Goal: Information Seeking & Learning: Learn about a topic

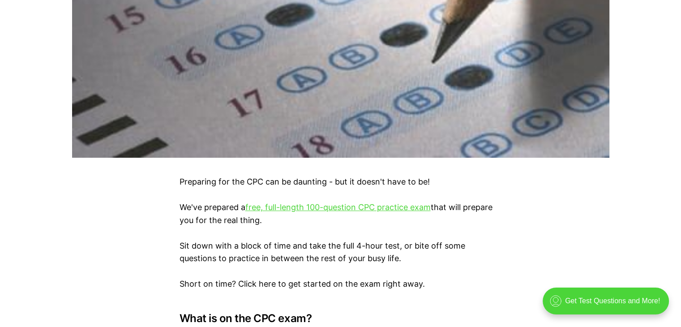
scroll to position [448, 0]
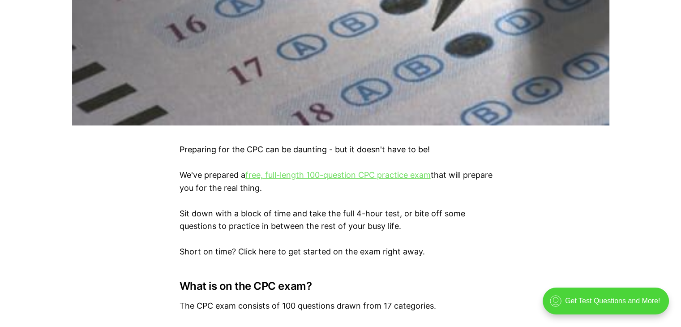
click at [285, 176] on link "free, full-length 100-question CPC practice exam" at bounding box center [337, 174] width 185 height 9
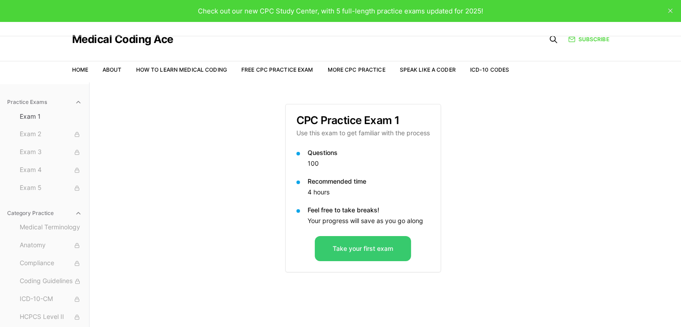
click at [364, 246] on button "Take your first exam" at bounding box center [363, 248] width 96 height 25
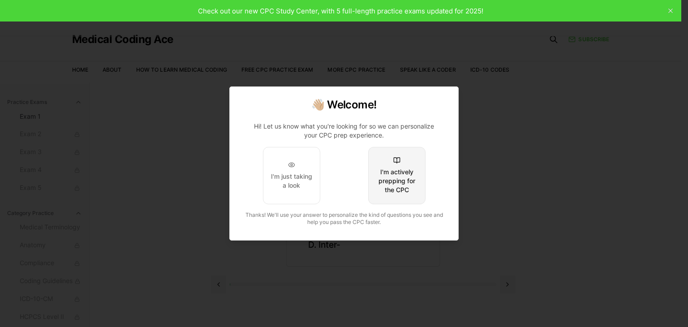
click at [387, 192] on div "I'm actively prepping for the CPC" at bounding box center [397, 180] width 42 height 27
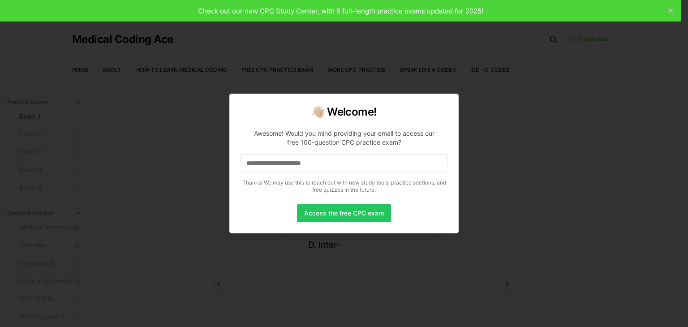
click at [358, 169] on input at bounding box center [343, 163] width 207 height 18
click at [352, 217] on button "Access the free CPC exam" at bounding box center [344, 213] width 94 height 18
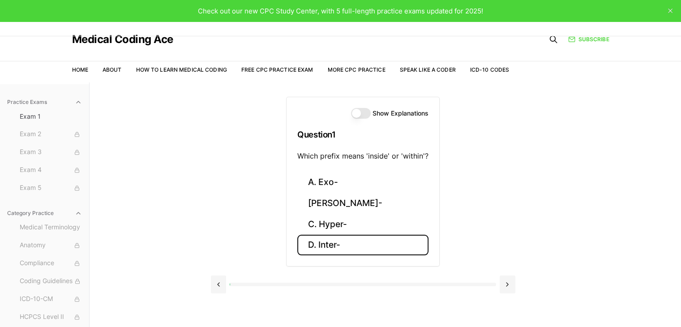
click at [371, 236] on button "D. Inter-" at bounding box center [362, 245] width 131 height 21
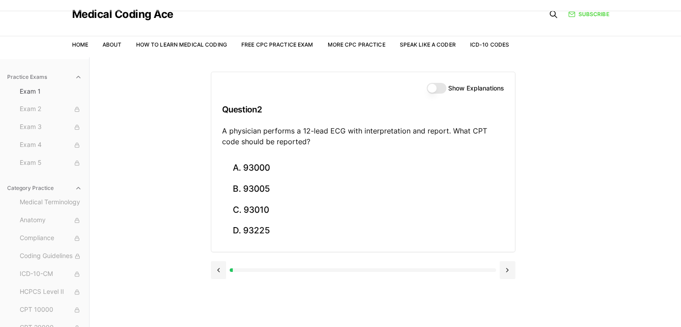
scroll to position [45, 0]
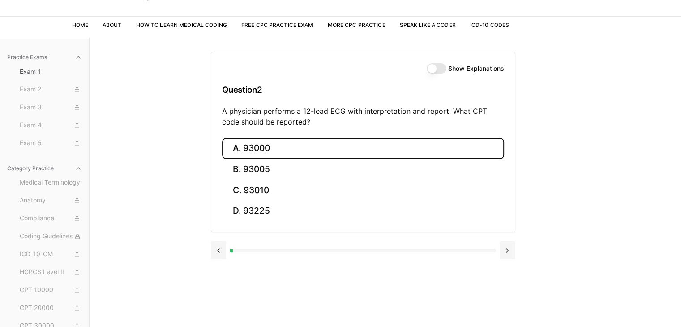
click at [235, 148] on button "A. 93000" at bounding box center [363, 148] width 282 height 21
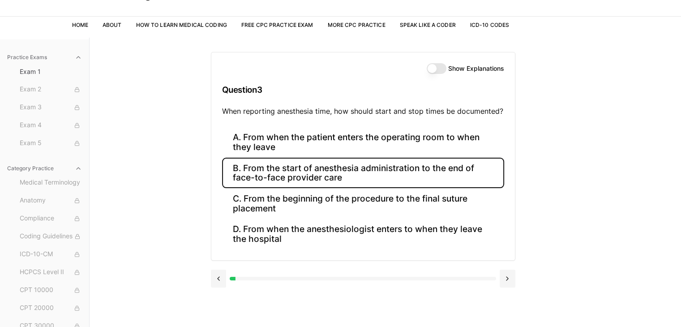
click at [375, 180] on button "B. From the start of anesthesia administration to the end of face-to-face provi…" at bounding box center [363, 173] width 282 height 30
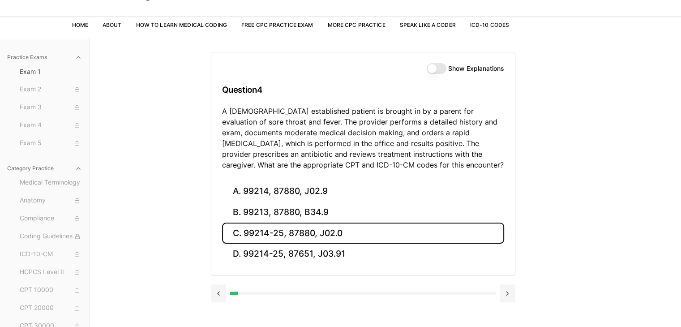
click at [305, 236] on button "C. 99214-25, 87880, J02.0" at bounding box center [363, 232] width 282 height 21
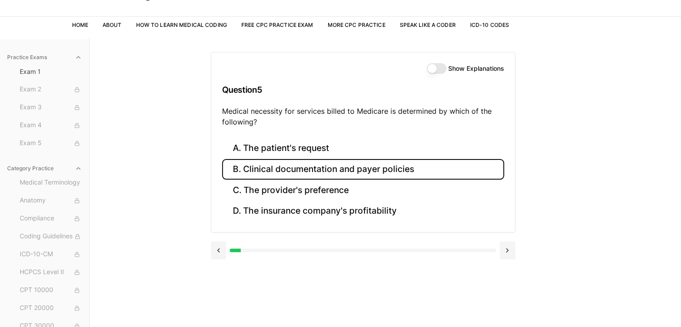
click at [309, 172] on button "B. Clinical documentation and payer policies" at bounding box center [363, 169] width 282 height 21
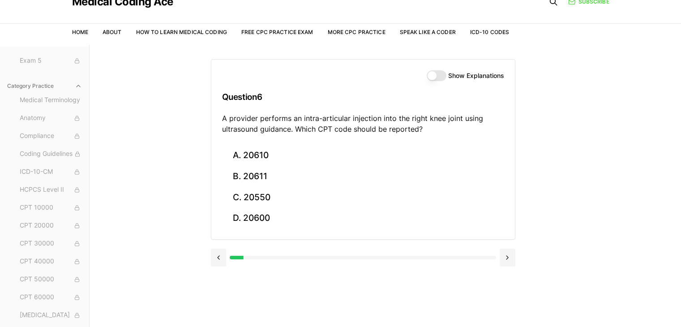
scroll to position [38, 0]
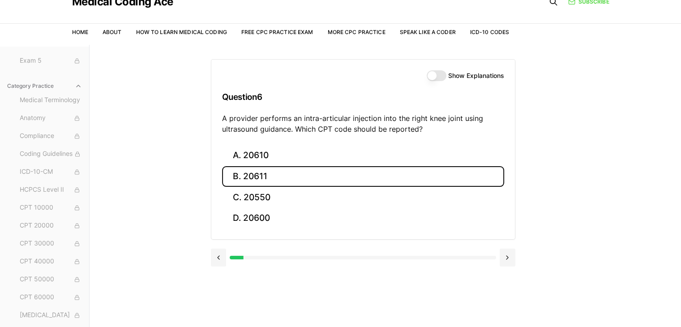
click at [265, 173] on button "B. 20611" at bounding box center [363, 176] width 282 height 21
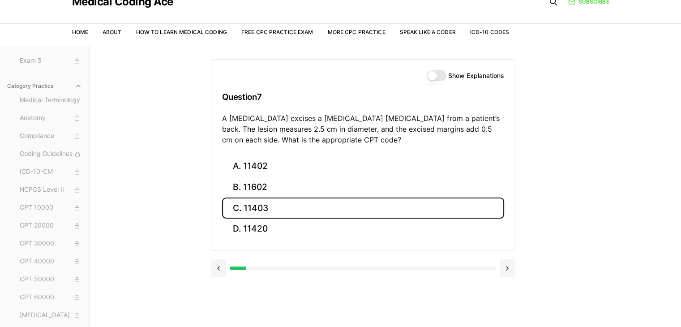
click at [247, 209] on button "C. 11403" at bounding box center [363, 207] width 282 height 21
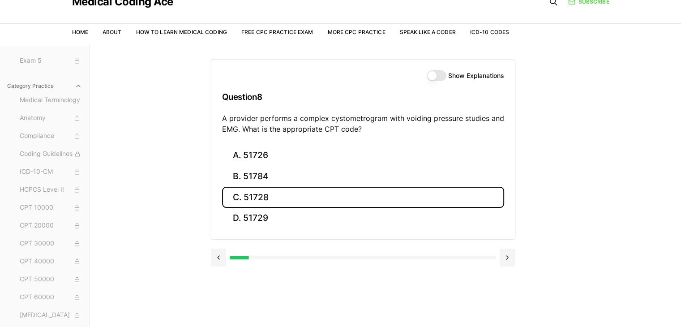
click at [237, 192] on button "C. 51728" at bounding box center [363, 197] width 282 height 21
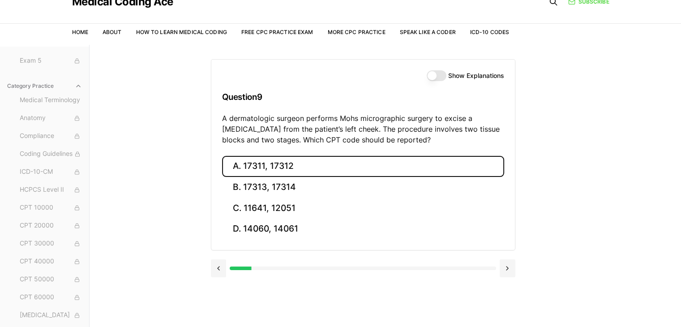
click at [241, 168] on button "A. 17311, 17312" at bounding box center [363, 166] width 282 height 21
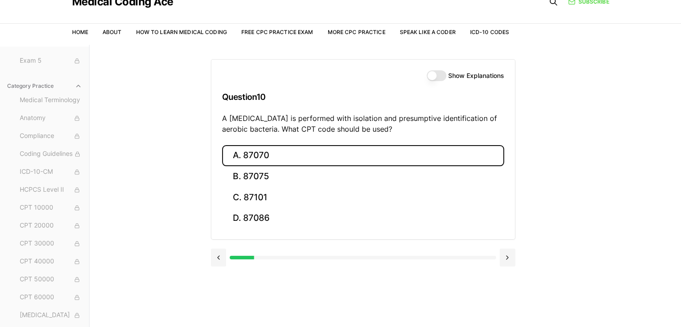
click at [244, 149] on button "A. 87070" at bounding box center [363, 155] width 282 height 21
click at [269, 152] on button "A. 63030" at bounding box center [363, 155] width 282 height 21
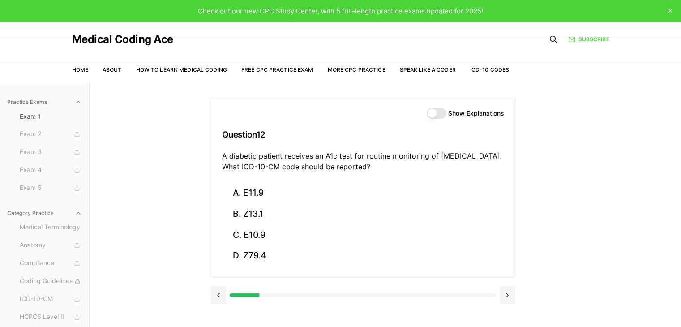
scroll to position [45, 0]
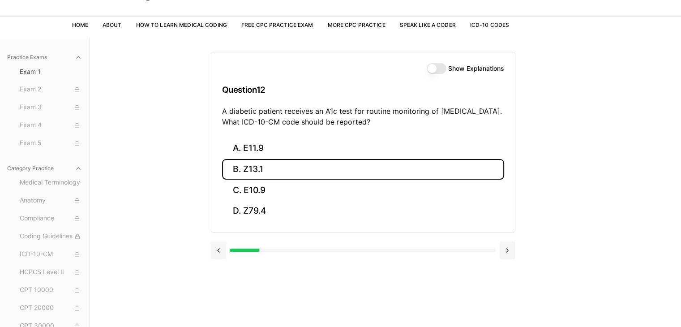
click at [347, 174] on button "B. Z13.1" at bounding box center [363, 169] width 282 height 21
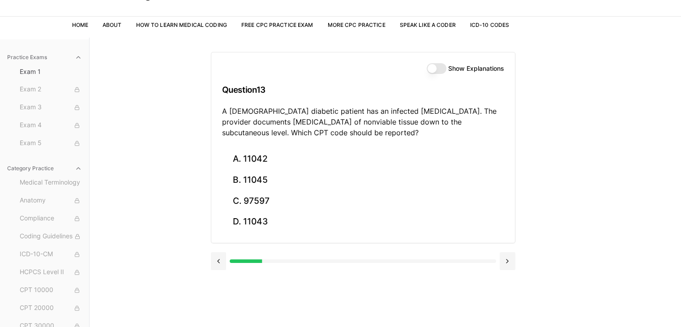
click at [440, 66] on button "Show Explanations" at bounding box center [437, 68] width 20 height 11
click at [438, 69] on button "Show Explanations" at bounding box center [437, 68] width 20 height 11
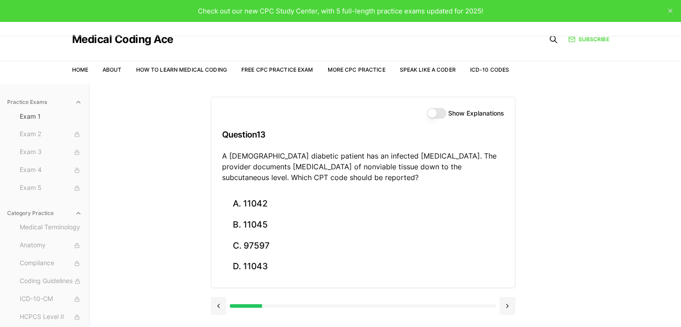
scroll to position [82, 0]
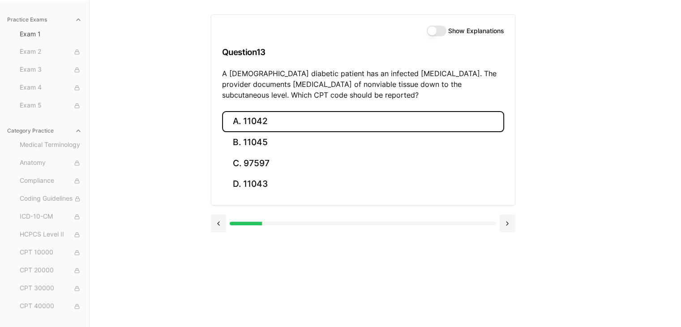
click at [442, 119] on button "A. 11042" at bounding box center [363, 121] width 282 height 21
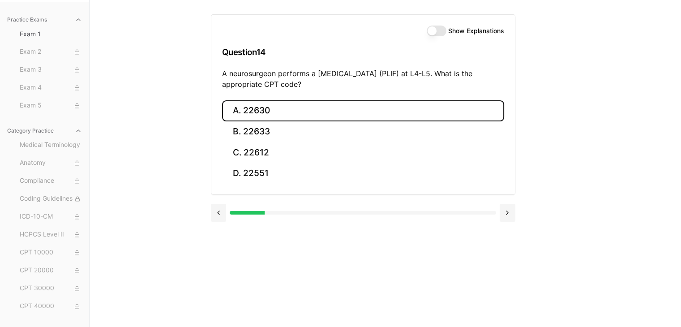
click at [251, 104] on button "A. 22630" at bounding box center [363, 110] width 282 height 21
click at [237, 109] on button "A. R91.8" at bounding box center [363, 110] width 282 height 21
click at [242, 119] on button "A. 62270" at bounding box center [363, 110] width 282 height 21
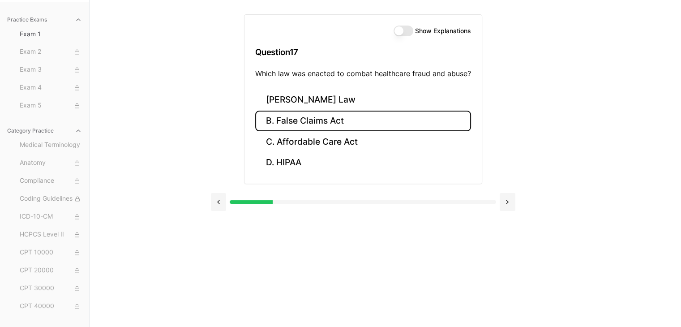
click at [271, 115] on button "B. False Claims Act" at bounding box center [363, 121] width 216 height 21
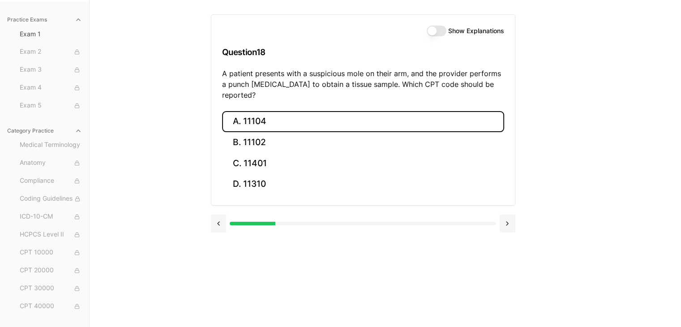
click at [256, 111] on button "A. 11104" at bounding box center [363, 121] width 282 height 21
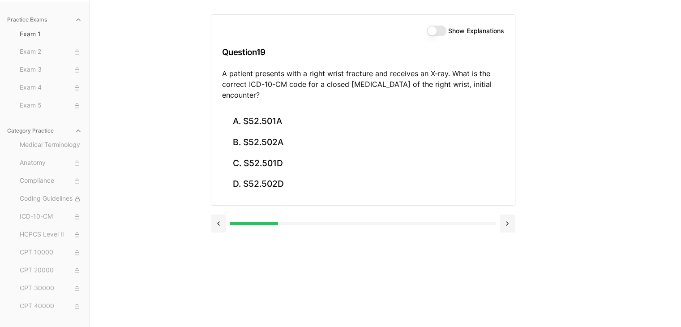
click at [435, 29] on button "Show Explanations" at bounding box center [437, 31] width 20 height 11
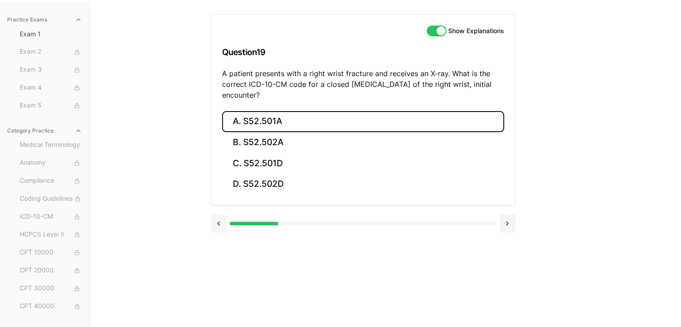
click at [276, 119] on button "A. S52.501A" at bounding box center [363, 121] width 282 height 21
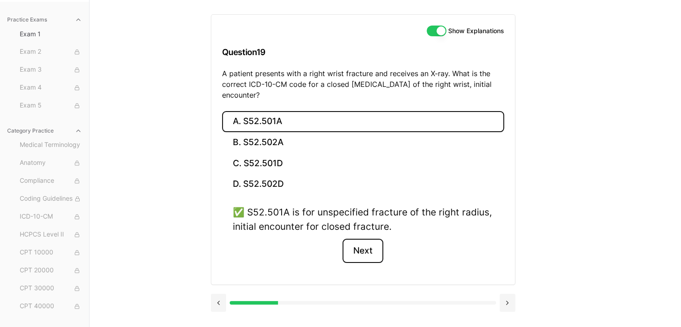
click at [360, 245] on button "Next" at bounding box center [362, 251] width 41 height 24
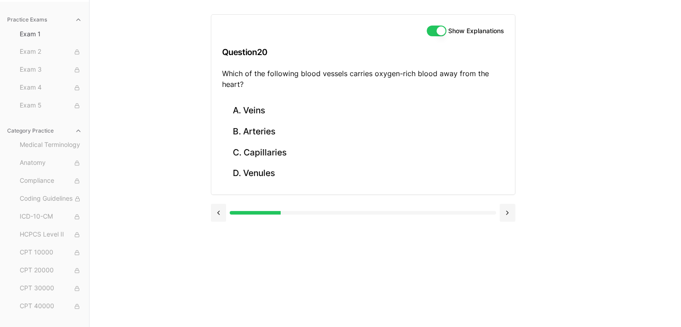
click at [434, 32] on button "Show Explanations" at bounding box center [437, 31] width 20 height 11
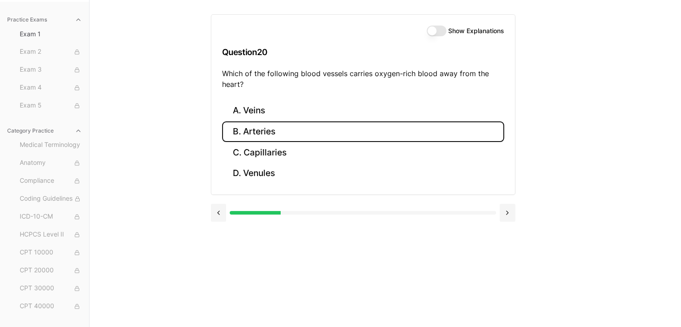
click at [237, 135] on button "B. Arteries" at bounding box center [363, 131] width 282 height 21
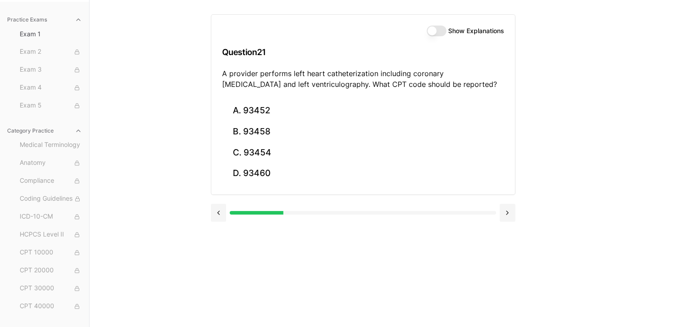
click at [429, 36] on div "Show Explanations" at bounding box center [465, 31] width 77 height 11
click at [432, 33] on button "Show Explanations" at bounding box center [437, 31] width 20 height 11
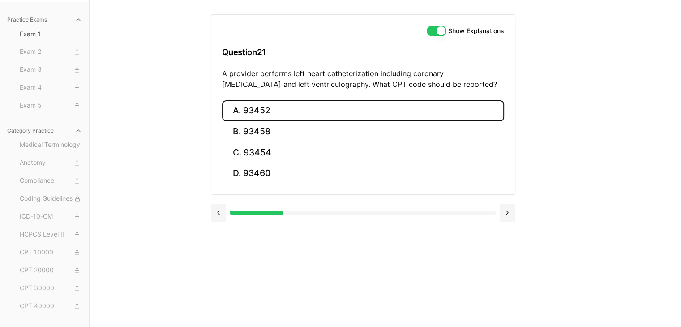
click at [266, 107] on button "A. 93452" at bounding box center [363, 110] width 282 height 21
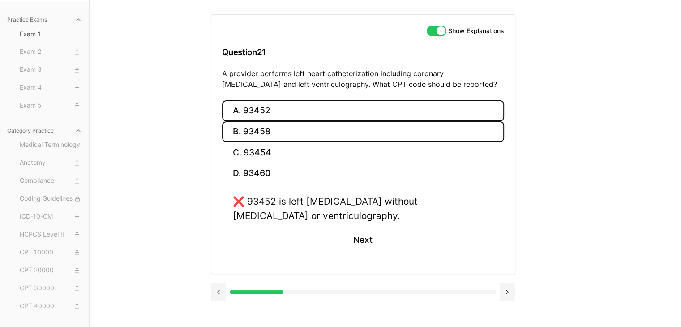
click at [258, 122] on button "B. 93458" at bounding box center [363, 131] width 282 height 21
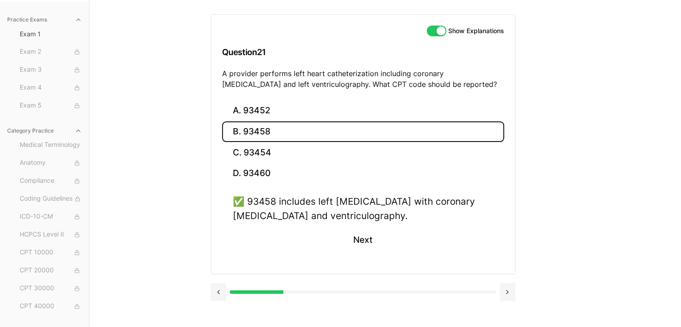
click at [442, 30] on button "Show Explanations" at bounding box center [437, 31] width 20 height 11
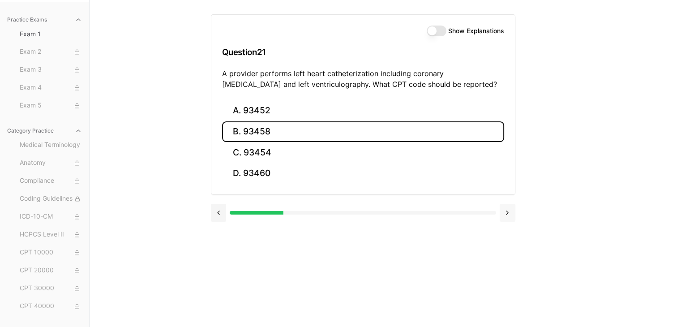
click at [503, 205] on button at bounding box center [508, 213] width 16 height 18
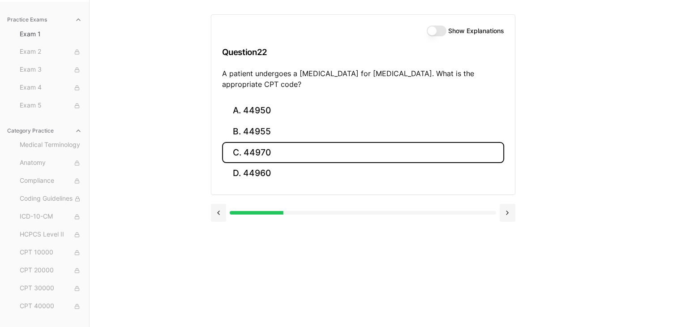
click at [275, 149] on button "C. 44970" at bounding box center [363, 152] width 282 height 21
click at [261, 154] on button "C. 95909" at bounding box center [363, 152] width 282 height 21
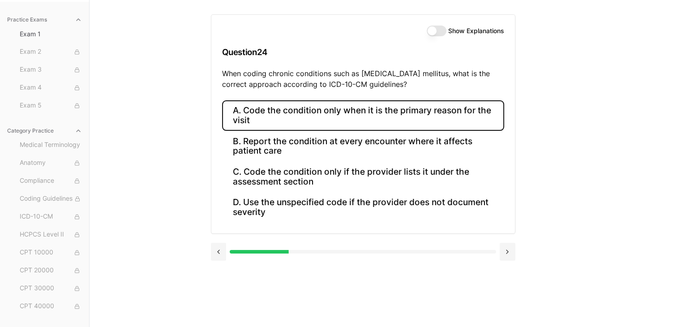
click at [466, 113] on button "A. Code the condition only when it is the primary reason for the visit" at bounding box center [363, 115] width 282 height 30
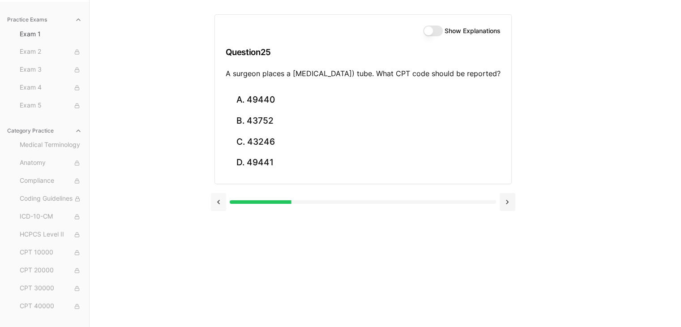
click at [213, 208] on button at bounding box center [219, 202] width 16 height 18
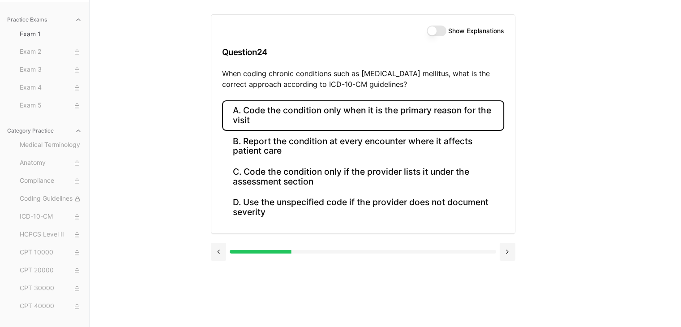
click at [435, 30] on button "Show Explanations" at bounding box center [437, 31] width 20 height 11
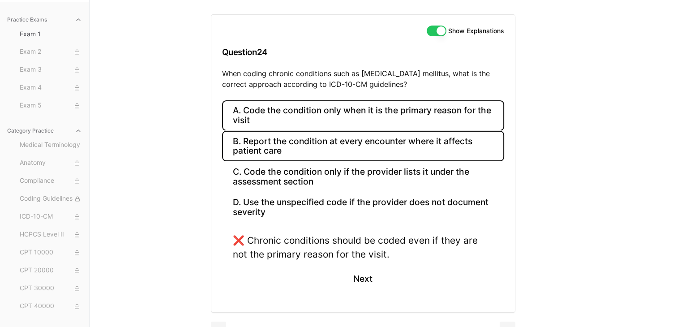
click at [384, 141] on button "B. Report the condition at every encounter where it affects patient care" at bounding box center [363, 146] width 282 height 30
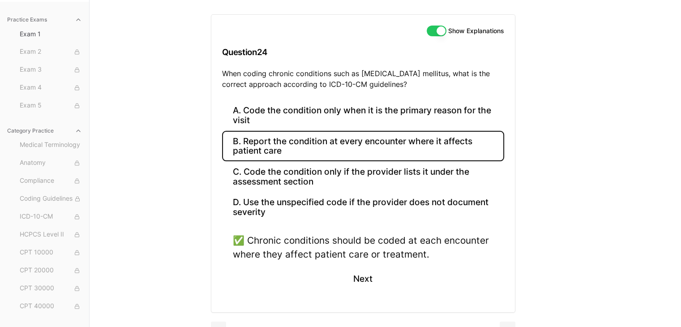
click at [440, 30] on button "Show Explanations" at bounding box center [437, 31] width 20 height 11
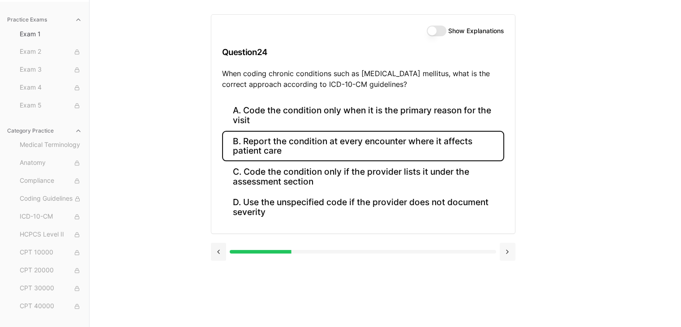
click at [507, 252] on button at bounding box center [508, 252] width 16 height 18
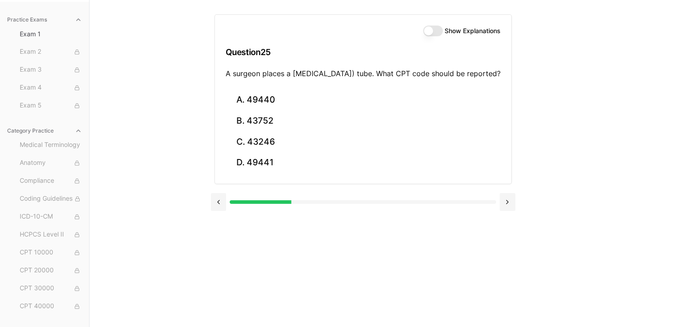
click at [491, 130] on div "Show Explanations Question 25 A surgeon places a [MEDICAL_DATA]) tube. What CPT…" at bounding box center [362, 99] width 297 height 170
click at [561, 137] on div "Practice Exams Exam 1 Exam 2 Exam 3 Exam 4 Exam 5 Category Practice Medical Ter…" at bounding box center [340, 163] width 681 height 327
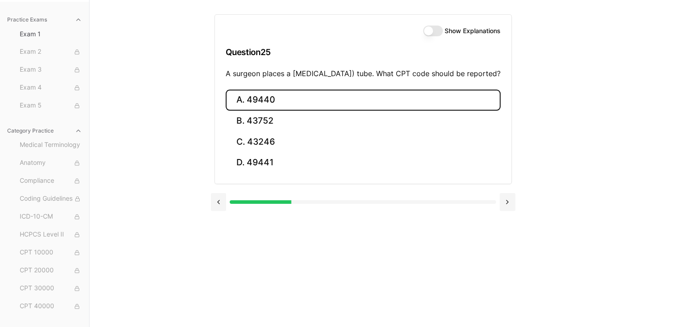
click at [229, 110] on button "A. 49440" at bounding box center [363, 100] width 275 height 21
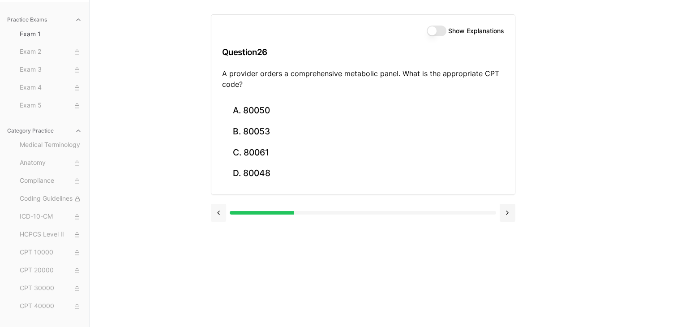
click at [218, 220] on button at bounding box center [219, 213] width 16 height 18
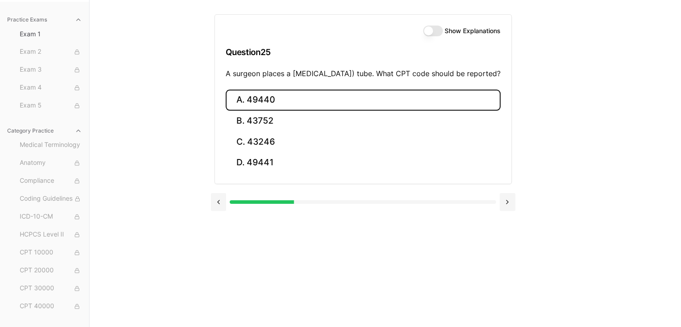
click at [431, 29] on button "Show Explanations" at bounding box center [433, 31] width 20 height 11
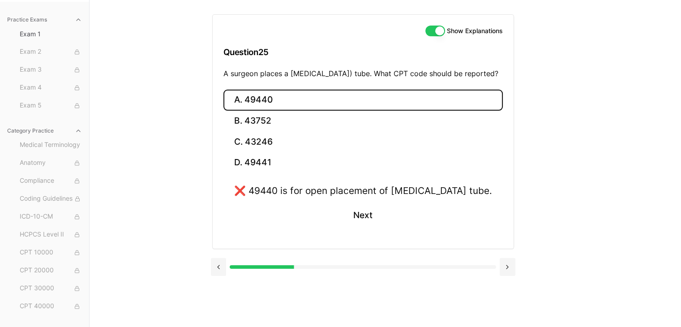
click at [430, 28] on button "Show Explanations" at bounding box center [435, 31] width 20 height 11
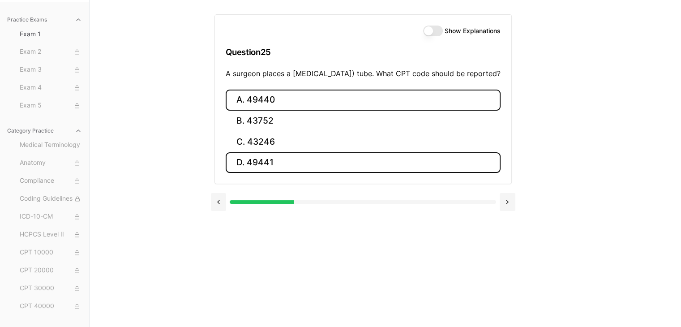
click at [275, 173] on button "D. 49441" at bounding box center [363, 162] width 275 height 21
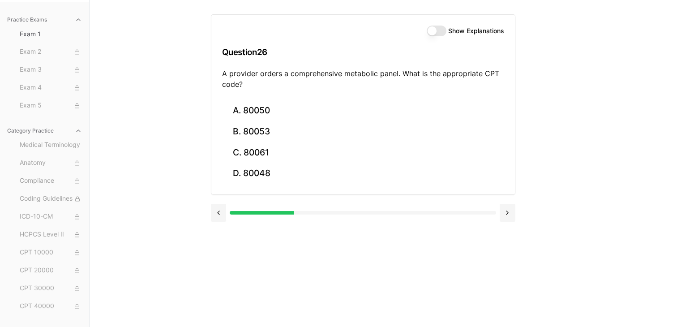
drag, startPoint x: 217, startPoint y: 213, endPoint x: 231, endPoint y: 201, distance: 18.4
click at [218, 212] on button at bounding box center [219, 213] width 16 height 18
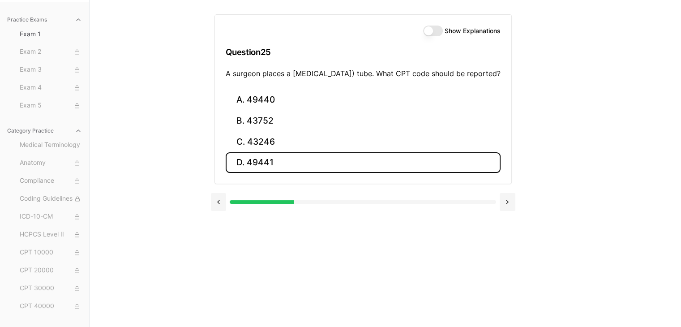
click at [438, 28] on button "Show Explanations" at bounding box center [433, 31] width 20 height 11
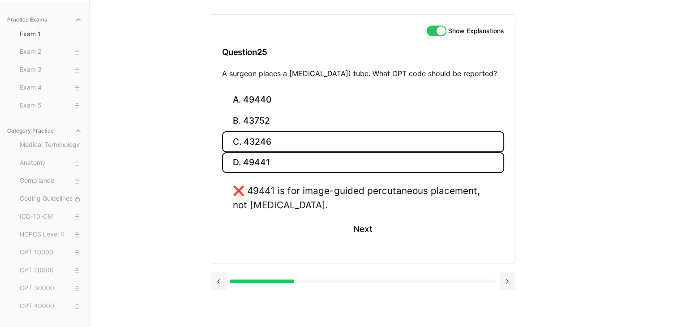
click at [263, 147] on button "C. 43246" at bounding box center [363, 141] width 282 height 21
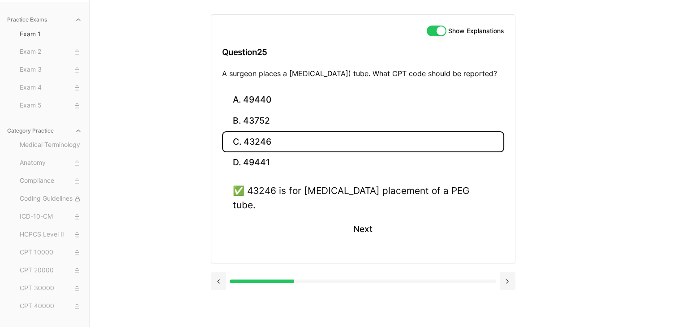
click at [437, 31] on button "Show Explanations" at bounding box center [437, 31] width 20 height 11
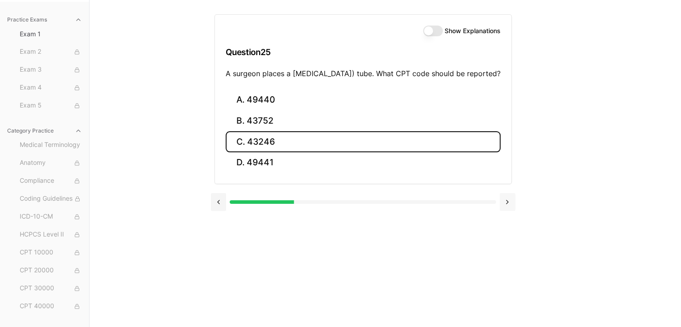
click at [505, 210] on button at bounding box center [508, 202] width 16 height 18
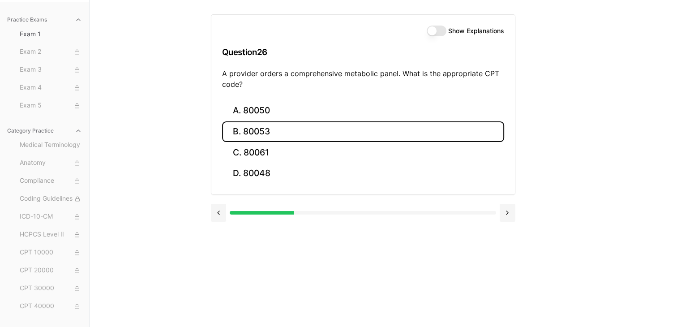
click at [423, 122] on button "B. 80053" at bounding box center [363, 131] width 282 height 21
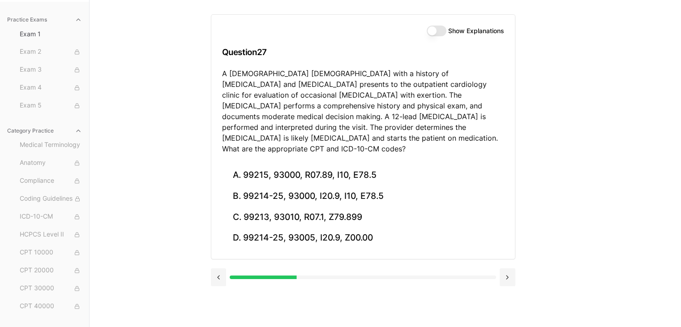
click at [422, 27] on div "Show Explanations" at bounding box center [363, 31] width 282 height 11
click at [428, 30] on button "Show Explanations" at bounding box center [437, 31] width 20 height 11
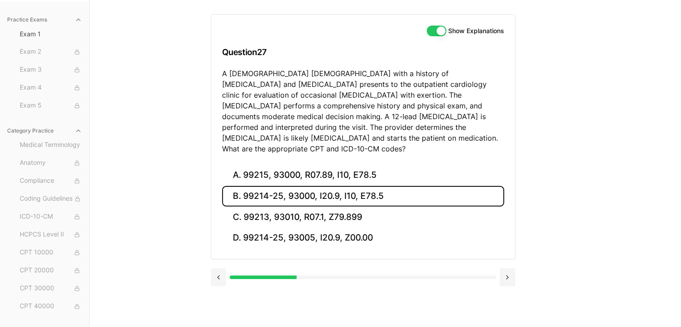
click at [312, 190] on button "B. 99214-25, 93000, I20.9, I10, E78.5" at bounding box center [363, 196] width 282 height 21
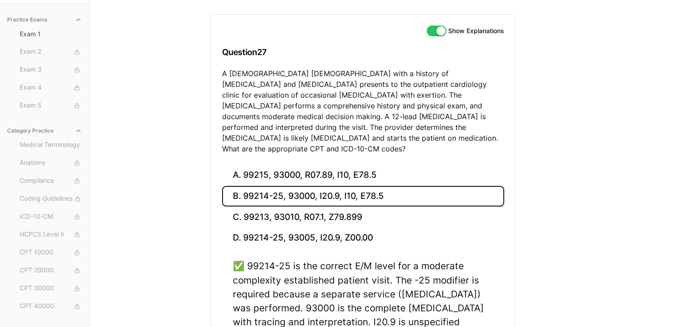
click at [439, 31] on button "Show Explanations" at bounding box center [437, 31] width 20 height 11
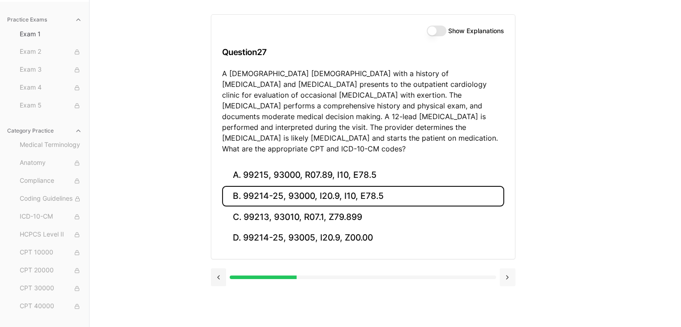
click at [512, 268] on button at bounding box center [508, 277] width 16 height 18
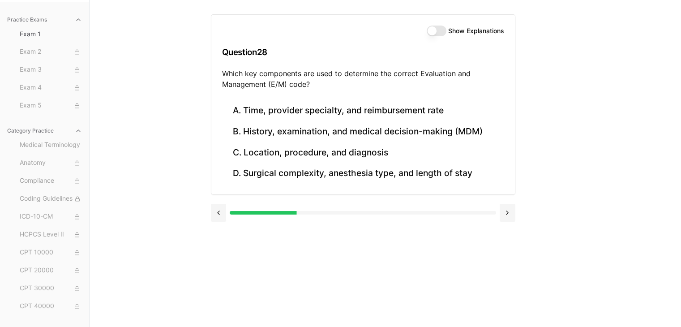
click at [432, 33] on button "Show Explanations" at bounding box center [437, 31] width 20 height 11
click at [438, 31] on button "Show Explanations" at bounding box center [437, 31] width 20 height 11
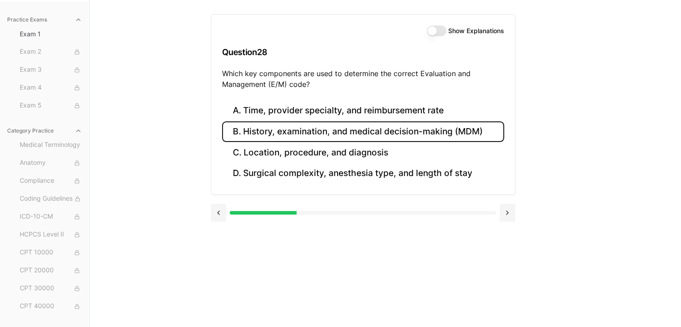
click at [472, 132] on button "B. History, examination, and medical decision-making (MDM)" at bounding box center [363, 131] width 282 height 21
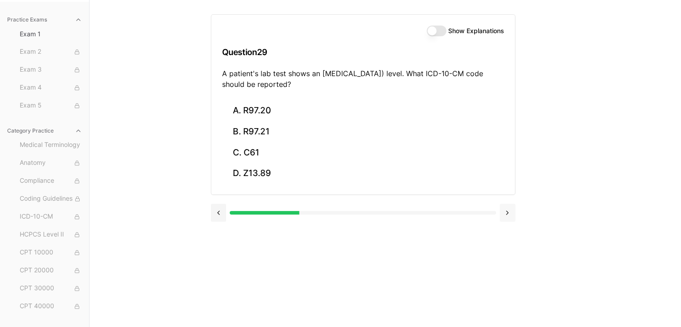
click at [503, 218] on button at bounding box center [508, 213] width 16 height 18
click at [220, 210] on button at bounding box center [219, 213] width 16 height 18
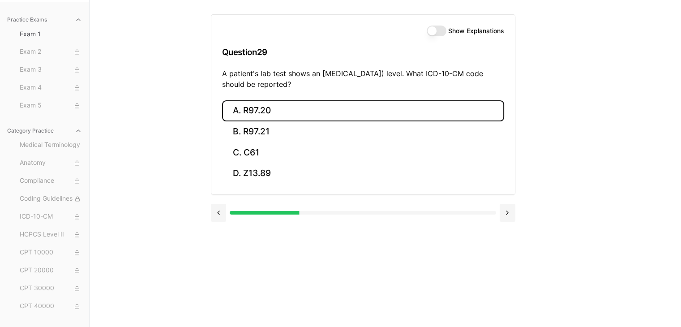
click at [401, 108] on button "A. R97.20" at bounding box center [363, 110] width 282 height 21
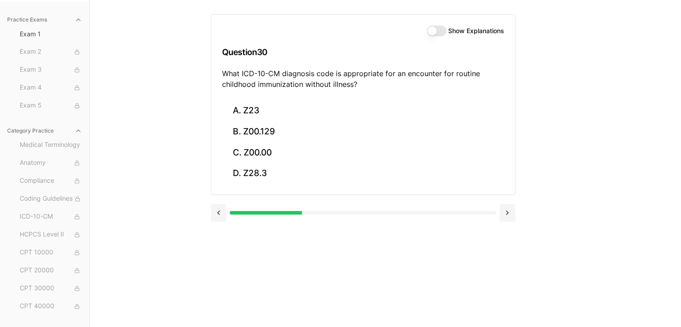
click at [434, 29] on button "Show Explanations" at bounding box center [437, 31] width 20 height 11
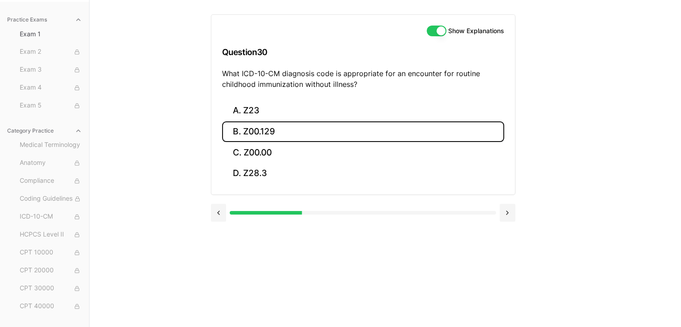
click at [259, 132] on button "B. Z00.129" at bounding box center [363, 131] width 282 height 21
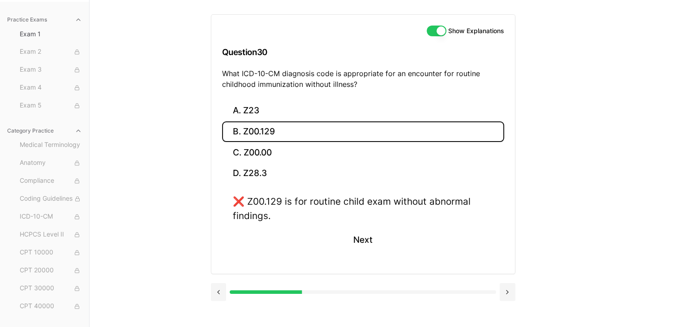
click at [432, 29] on button "Show Explanations" at bounding box center [437, 31] width 20 height 11
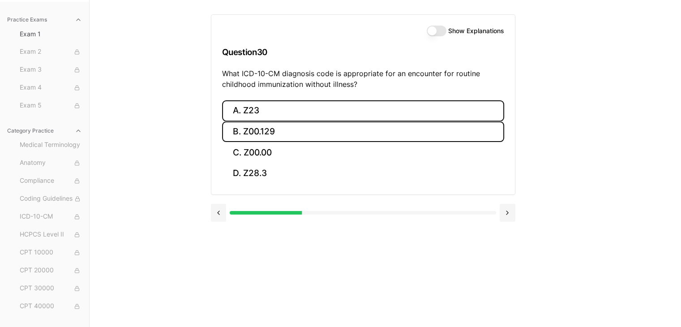
click at [265, 108] on button "A. Z23" at bounding box center [363, 110] width 282 height 21
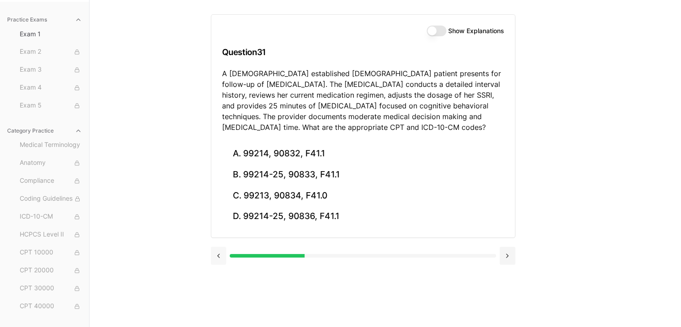
click at [215, 257] on button at bounding box center [219, 256] width 16 height 18
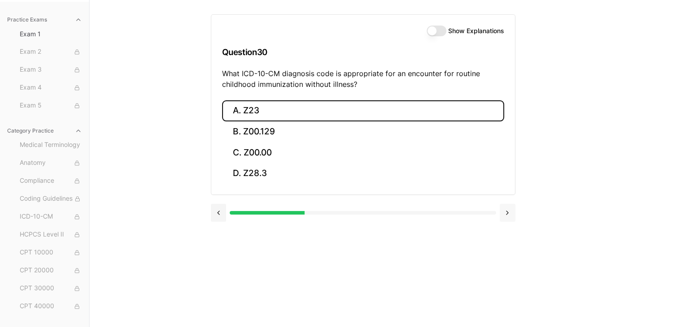
click at [503, 209] on button at bounding box center [508, 213] width 16 height 18
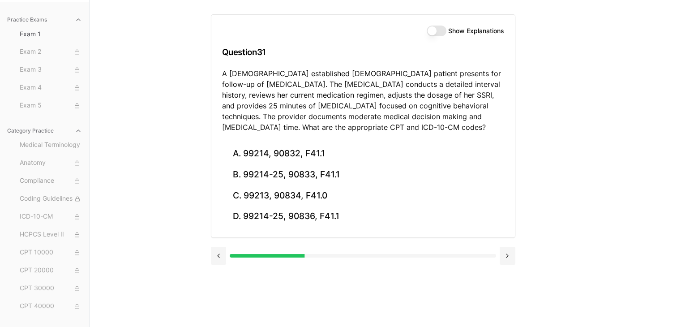
click at [437, 31] on button "Show Explanations" at bounding box center [437, 31] width 20 height 11
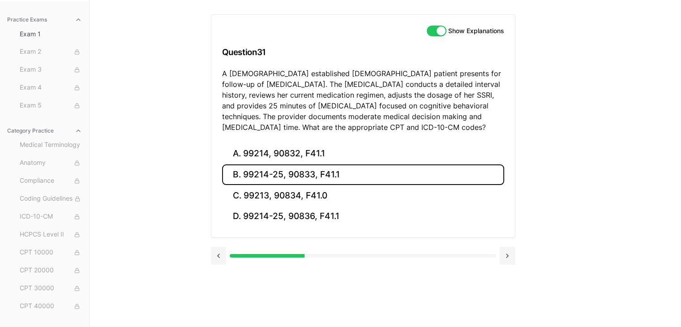
click at [238, 176] on button "B. 99214-25, 90833, F41.1" at bounding box center [363, 174] width 282 height 21
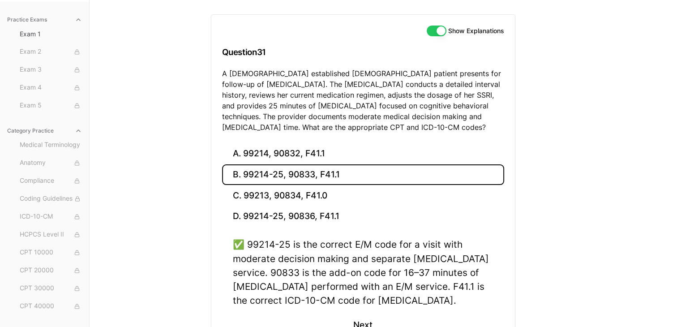
click at [440, 29] on button "Show Explanations" at bounding box center [437, 31] width 20 height 11
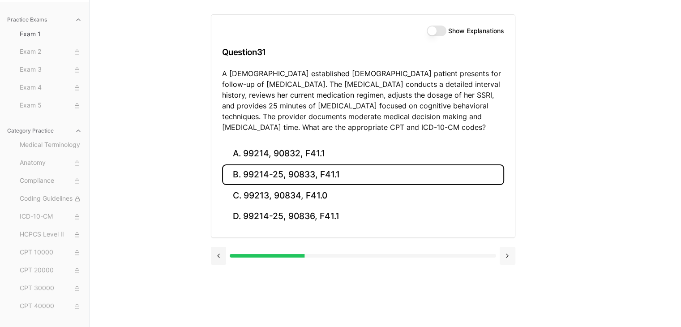
click at [500, 253] on button at bounding box center [508, 256] width 16 height 18
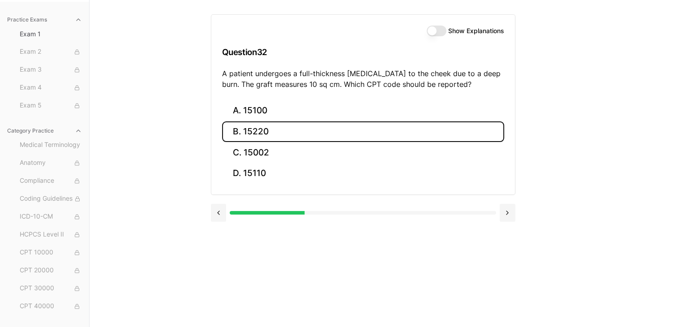
click at [243, 129] on button "B. 15220" at bounding box center [363, 131] width 282 height 21
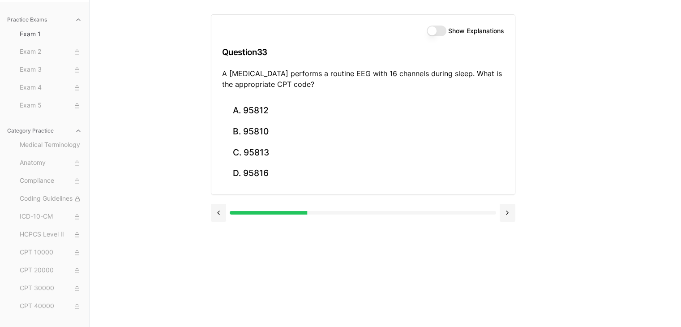
click at [433, 27] on button "Show Explanations" at bounding box center [437, 31] width 20 height 11
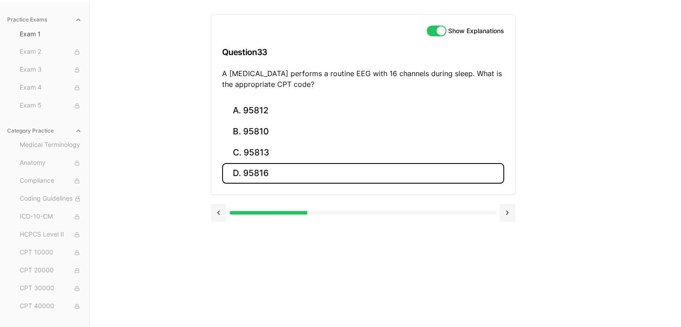
click at [284, 170] on button "D. 95816" at bounding box center [363, 173] width 282 height 21
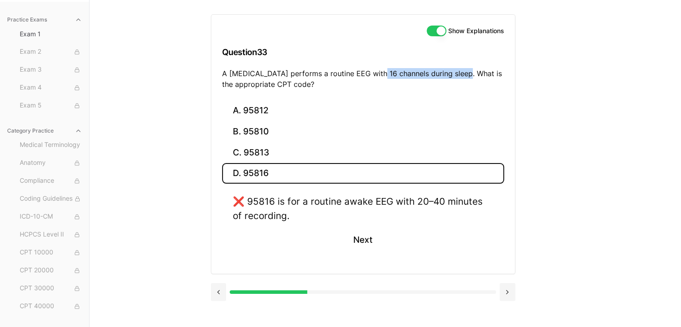
drag, startPoint x: 372, startPoint y: 73, endPoint x: 458, endPoint y: 74, distance: 86.0
click at [458, 74] on p "A [MEDICAL_DATA] performs a routine EEG with 16 channels during sleep. What is …" at bounding box center [363, 78] width 282 height 21
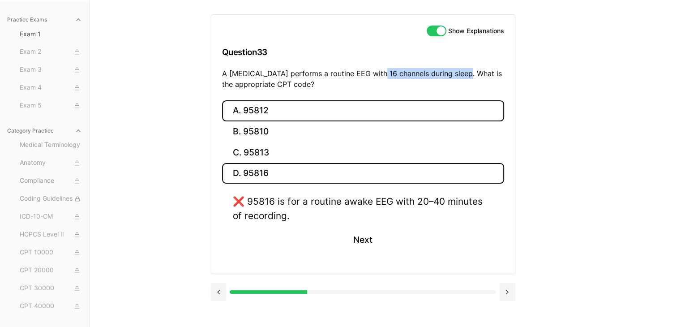
click at [302, 107] on button "A. 95812" at bounding box center [363, 110] width 282 height 21
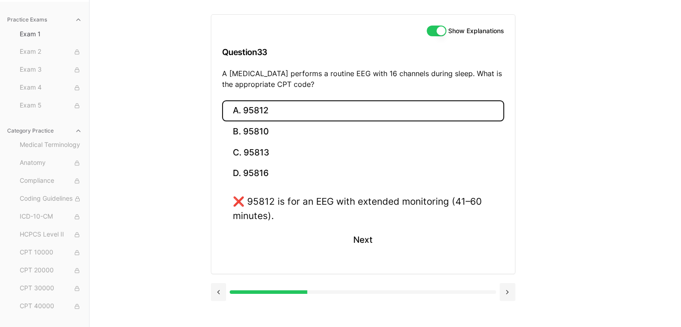
click at [312, 74] on p "A [MEDICAL_DATA] performs a routine EEG with 16 channels during sleep. What is …" at bounding box center [363, 78] width 282 height 21
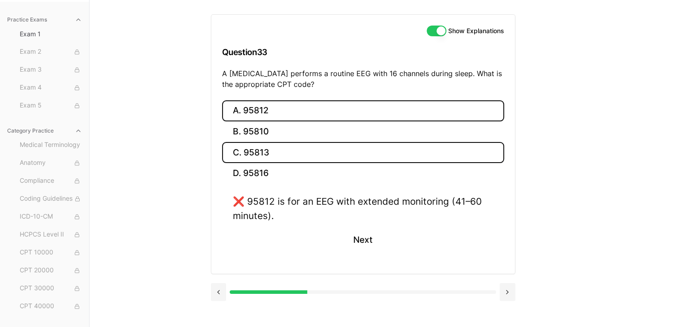
click at [242, 153] on button "C. 95813" at bounding box center [363, 152] width 282 height 21
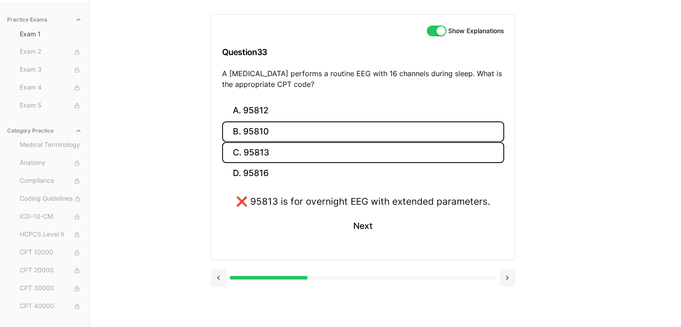
click at [260, 134] on button "B. 95810" at bounding box center [363, 131] width 282 height 21
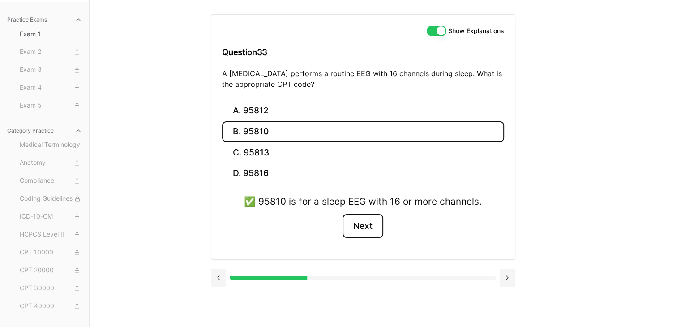
click at [369, 217] on button "Next" at bounding box center [362, 226] width 41 height 24
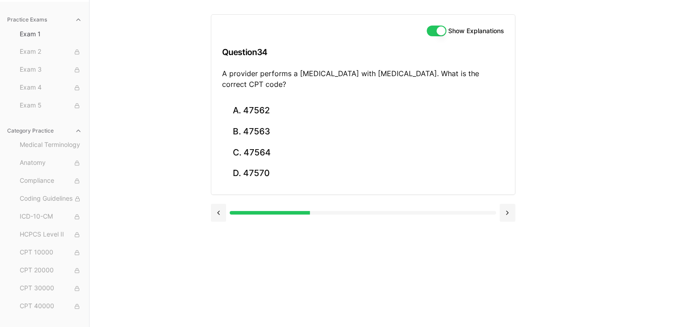
click at [437, 34] on button "Show Explanations" at bounding box center [437, 31] width 20 height 11
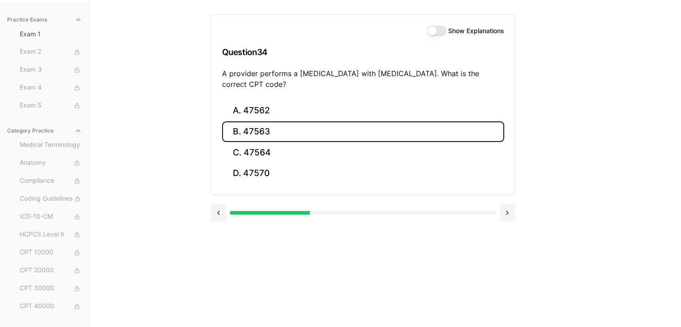
click at [256, 129] on button "B. 47563" at bounding box center [363, 131] width 282 height 21
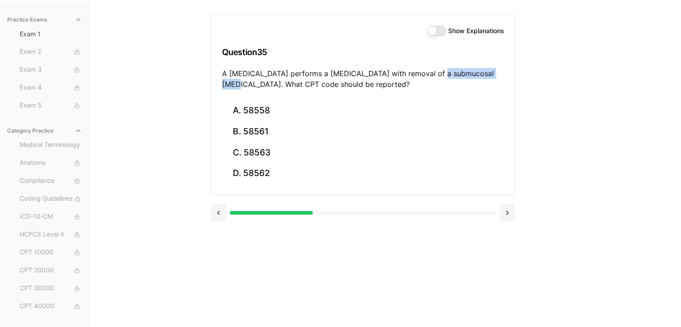
drag, startPoint x: 438, startPoint y: 74, endPoint x: 496, endPoint y: 74, distance: 57.7
click at [496, 74] on p "A [MEDICAL_DATA] performs a [MEDICAL_DATA] with removal of a submucosal [MEDICA…" at bounding box center [363, 78] width 282 height 21
click at [438, 30] on button "Show Explanations" at bounding box center [437, 31] width 20 height 11
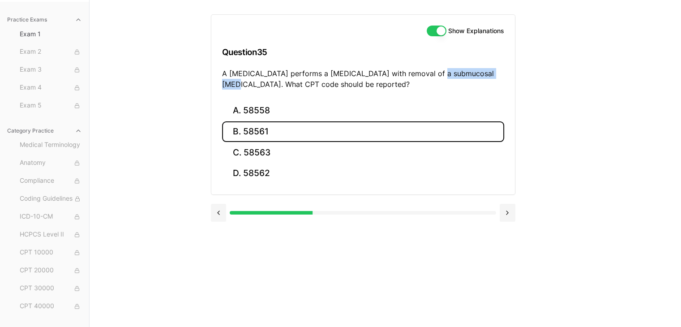
click at [257, 137] on button "B. 58561" at bounding box center [363, 131] width 282 height 21
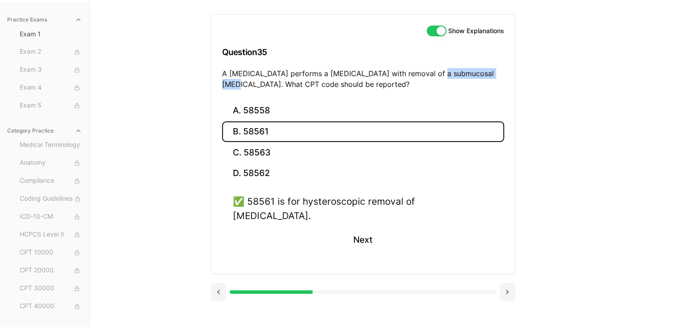
click at [437, 31] on button "Show Explanations" at bounding box center [437, 31] width 20 height 11
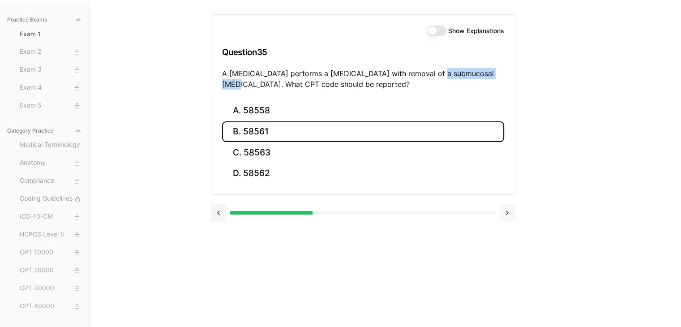
click at [505, 208] on button at bounding box center [508, 213] width 16 height 18
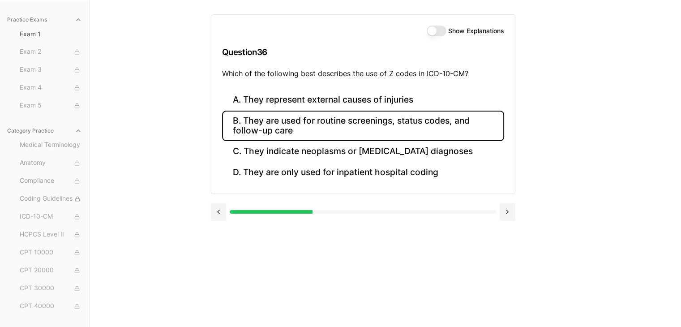
click at [320, 128] on button "B. They are used for routine screenings, status codes, and follow-up care" at bounding box center [363, 126] width 282 height 30
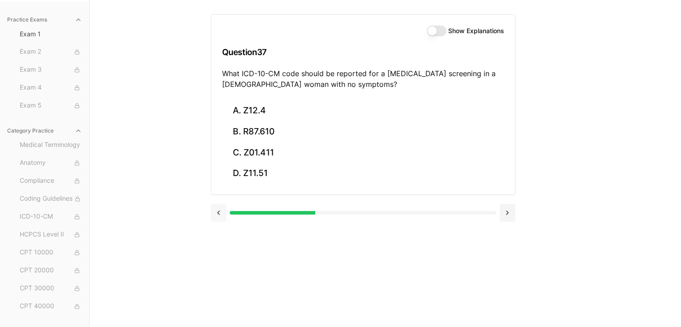
click at [216, 215] on button at bounding box center [219, 213] width 16 height 18
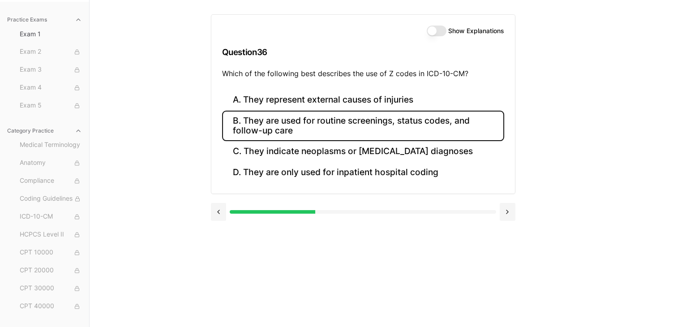
click at [446, 32] on div "Show Explanations" at bounding box center [465, 31] width 77 height 11
click at [435, 33] on button "Show Explanations" at bounding box center [437, 31] width 20 height 11
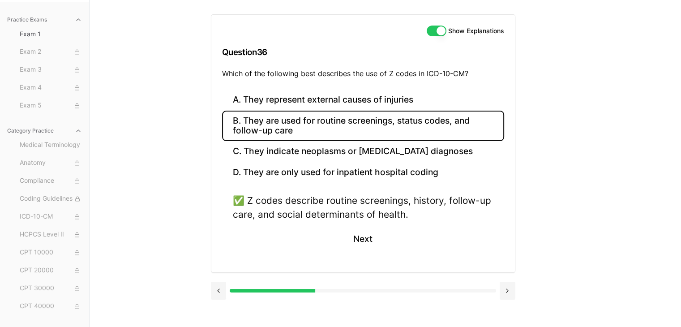
click at [435, 33] on button "Show Explanations" at bounding box center [437, 31] width 20 height 11
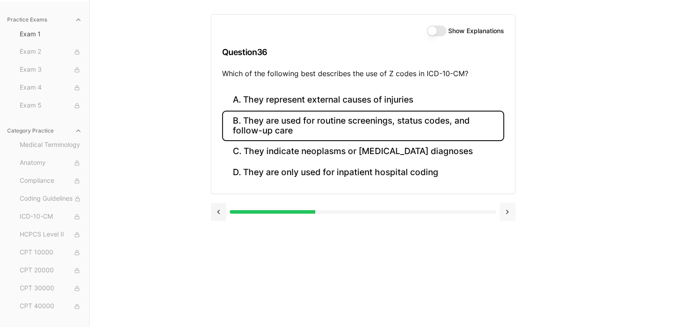
click at [511, 212] on button at bounding box center [508, 212] width 16 height 18
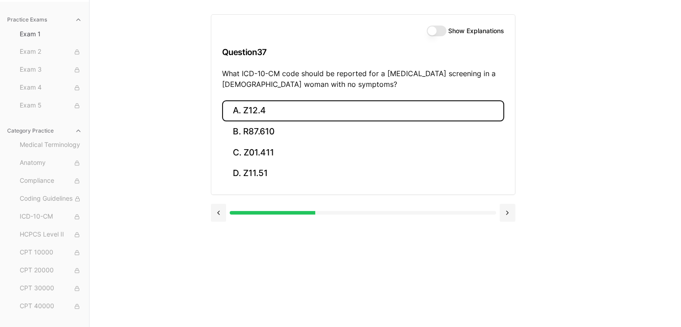
click at [278, 109] on button "A. Z12.4" at bounding box center [363, 110] width 282 height 21
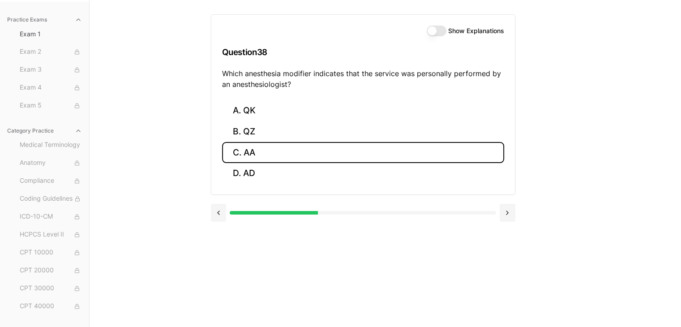
click at [243, 152] on button "C. AA" at bounding box center [363, 152] width 282 height 21
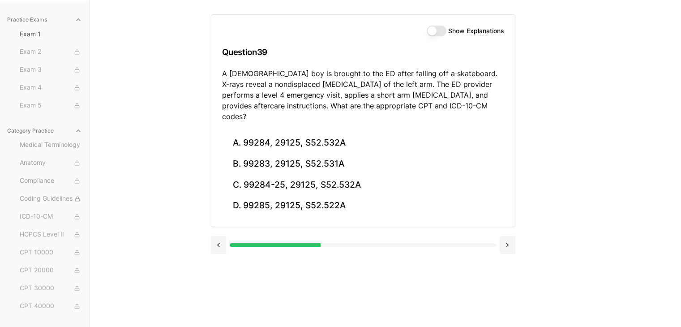
click at [437, 24] on div "Show Explanations Question 39 A [DEMOGRAPHIC_DATA] boy is brought to the ED aft…" at bounding box center [363, 74] width 304 height 118
click at [427, 31] on button "Show Explanations" at bounding box center [437, 31] width 20 height 11
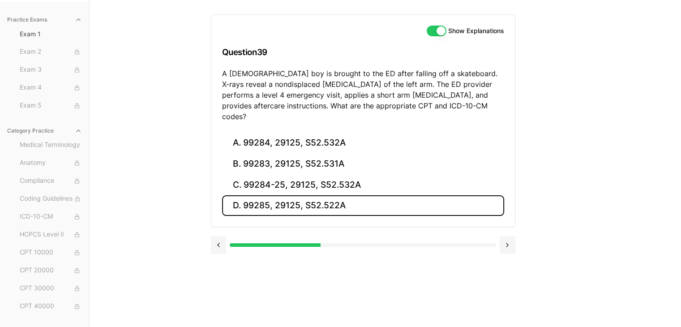
click at [260, 195] on button "D. 99285, 29125, S52.522A" at bounding box center [363, 205] width 282 height 21
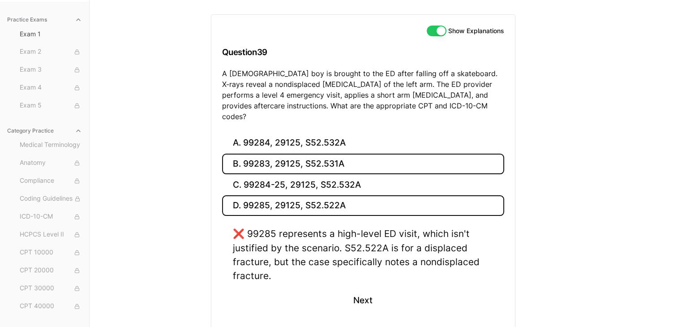
click at [298, 154] on button "B. 99283, 29125, S52.531A" at bounding box center [363, 164] width 282 height 21
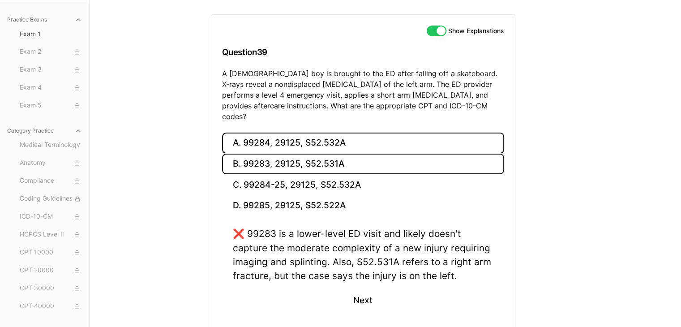
click at [312, 136] on button "A. 99284, 29125, S52.532A" at bounding box center [363, 143] width 282 height 21
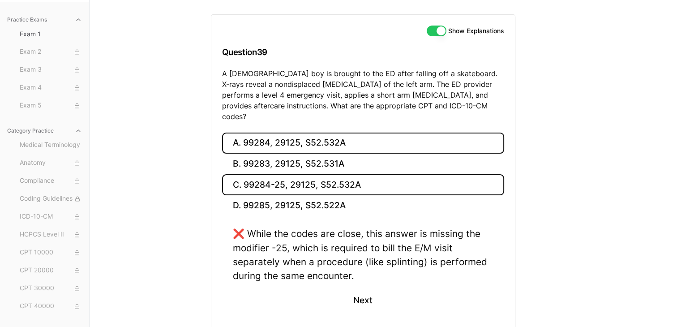
click at [312, 174] on button "C. 99284-25, 29125, S52.532A" at bounding box center [363, 184] width 282 height 21
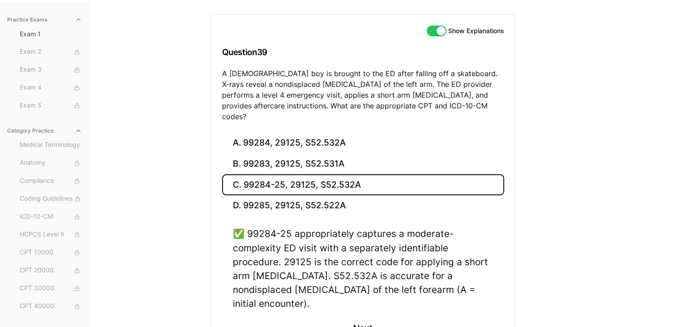
scroll to position [126, 0]
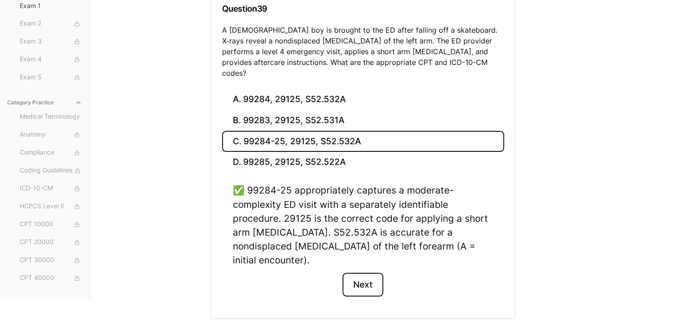
click at [366, 273] on button "Next" at bounding box center [362, 285] width 41 height 24
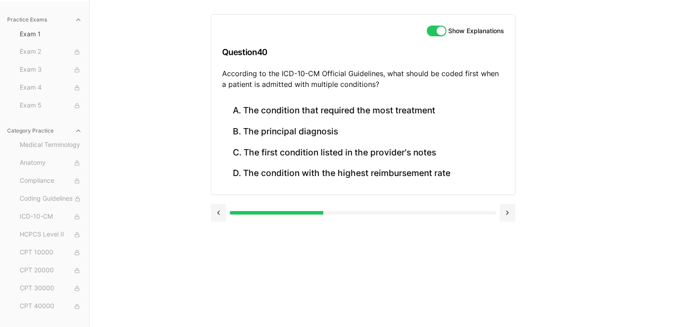
click at [430, 35] on button "Show Explanations" at bounding box center [437, 31] width 20 height 11
click at [435, 35] on button "Show Explanations" at bounding box center [437, 31] width 20 height 11
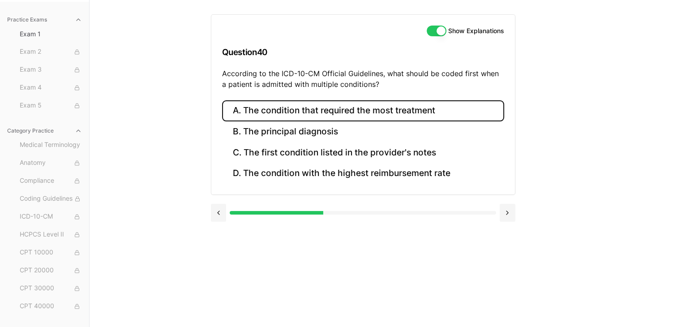
click at [416, 111] on button "A. The condition that required the most treatment" at bounding box center [363, 110] width 282 height 21
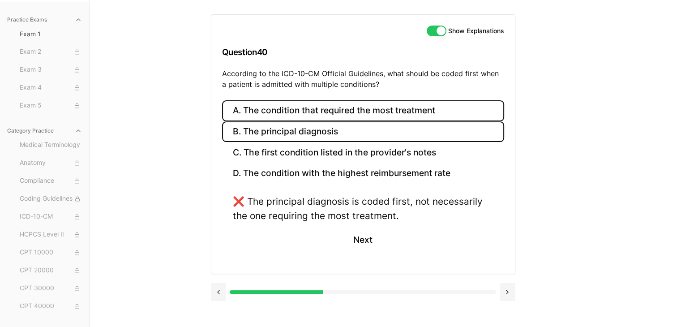
click at [411, 125] on button "B. The principal diagnosis" at bounding box center [363, 131] width 282 height 21
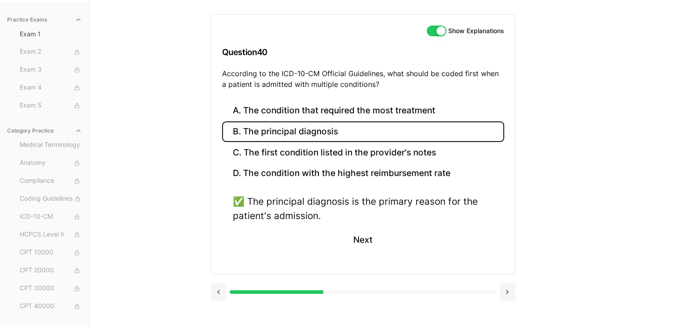
click at [436, 34] on button "Show Explanations" at bounding box center [437, 31] width 20 height 11
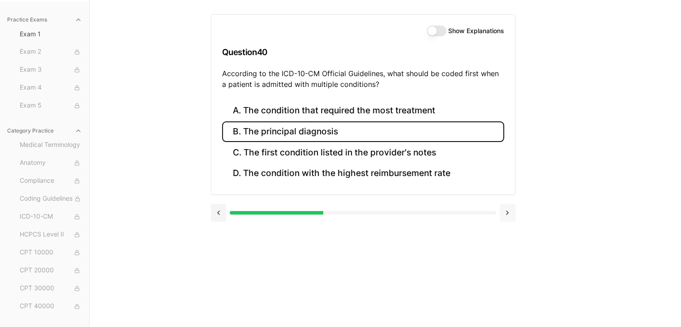
click at [503, 212] on button at bounding box center [508, 213] width 16 height 18
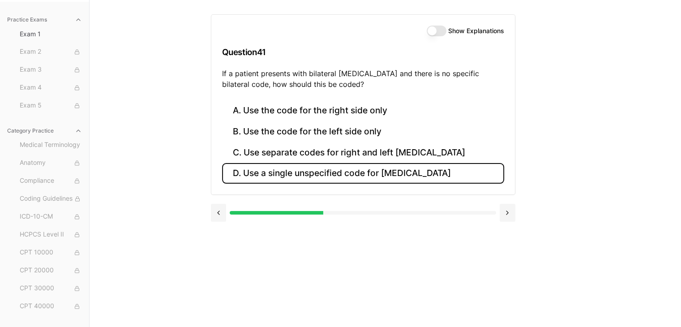
click at [314, 175] on button "D. Use a single unspecified code for [MEDICAL_DATA]" at bounding box center [363, 173] width 282 height 21
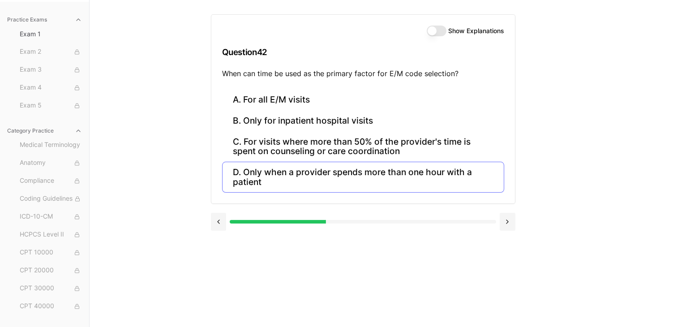
drag, startPoint x: 218, startPoint y: 219, endPoint x: 304, endPoint y: 174, distance: 96.7
click at [218, 219] on button at bounding box center [219, 222] width 16 height 18
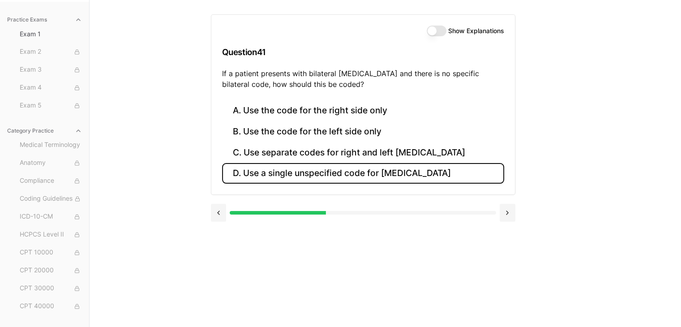
click at [440, 24] on div "Show Explanations Question 41 If a patient presents with bilateral [MEDICAL_DAT…" at bounding box center [363, 58] width 304 height 86
click at [439, 28] on button "Show Explanations" at bounding box center [437, 31] width 20 height 11
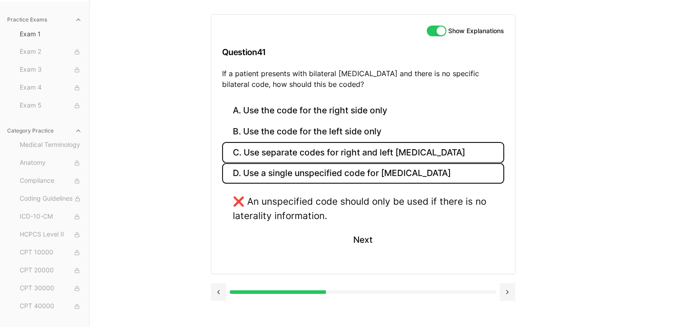
click at [364, 149] on button "C. Use separate codes for right and left [MEDICAL_DATA]" at bounding box center [363, 152] width 282 height 21
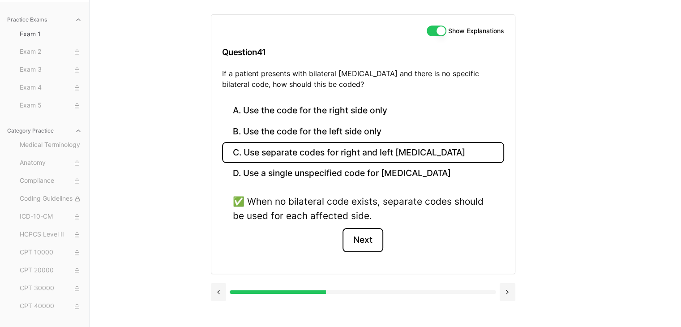
click at [377, 238] on button "Next" at bounding box center [362, 240] width 41 height 24
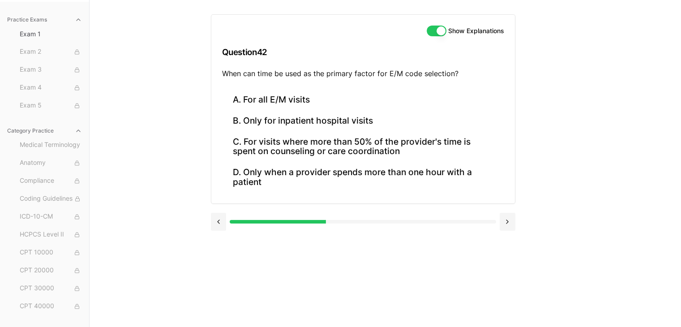
click at [437, 30] on button "Show Explanations" at bounding box center [437, 31] width 20 height 11
click at [439, 31] on button "Show Explanations" at bounding box center [437, 31] width 20 height 11
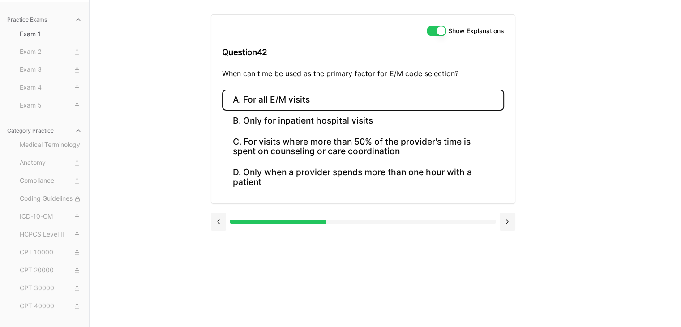
click at [380, 94] on button "A. For all E/M visits" at bounding box center [363, 100] width 282 height 21
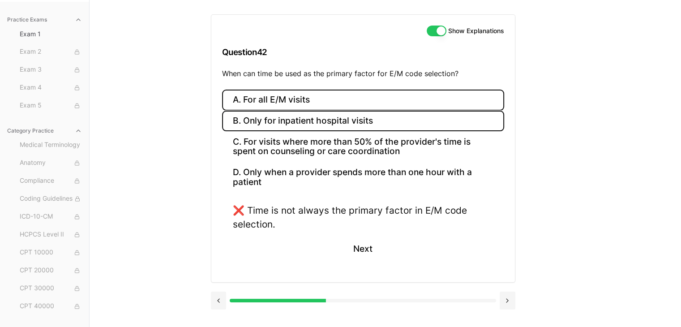
click at [377, 112] on button "B. Only for inpatient hospital visits" at bounding box center [363, 121] width 282 height 21
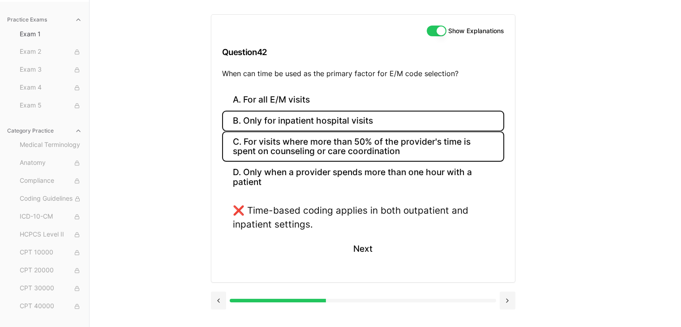
click at [367, 143] on button "C. For visits where more than 50% of the provider's time is spent on counseling…" at bounding box center [363, 146] width 282 height 30
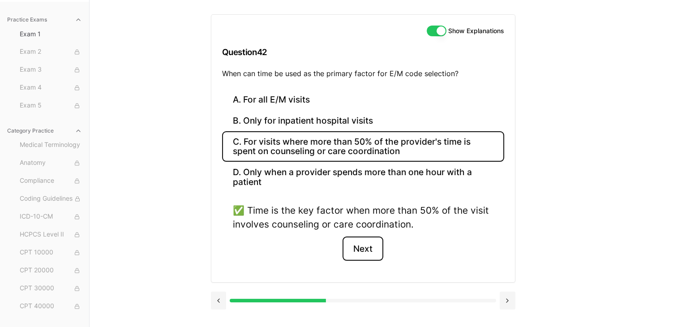
click at [359, 249] on button "Next" at bounding box center [362, 248] width 41 height 24
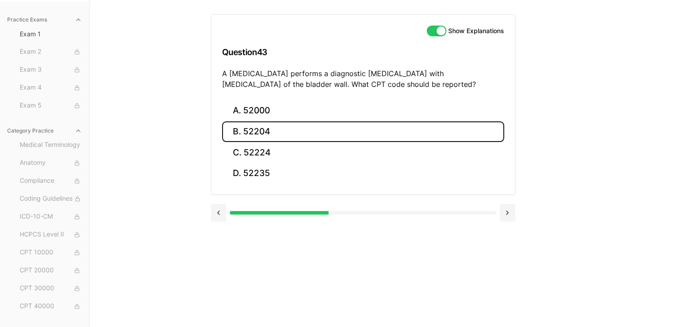
click at [249, 136] on button "B. 52204" at bounding box center [363, 131] width 282 height 21
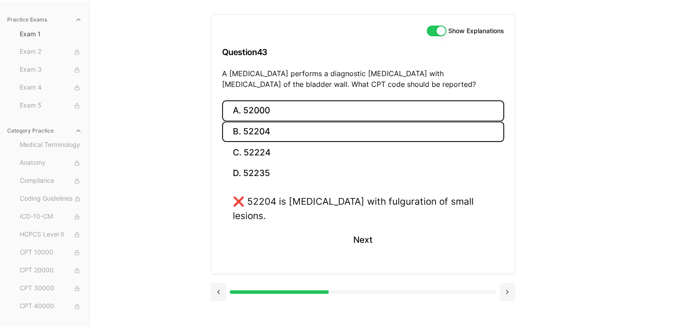
click at [259, 111] on button "A. 52000" at bounding box center [363, 110] width 282 height 21
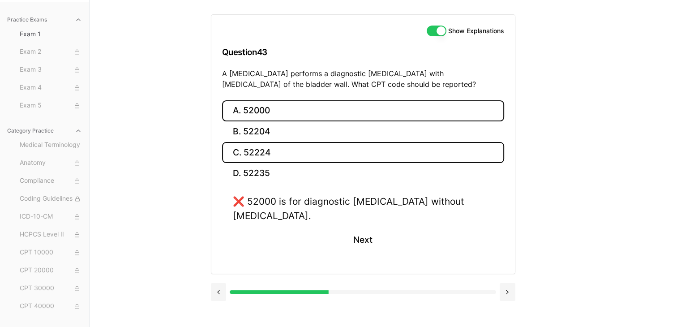
click at [253, 157] on button "C. 52224" at bounding box center [363, 152] width 282 height 21
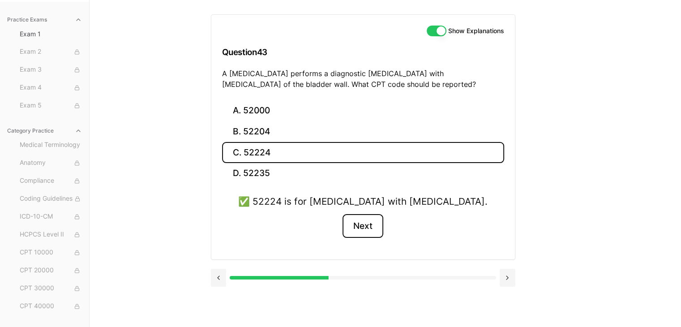
click at [363, 226] on button "Next" at bounding box center [362, 226] width 41 height 24
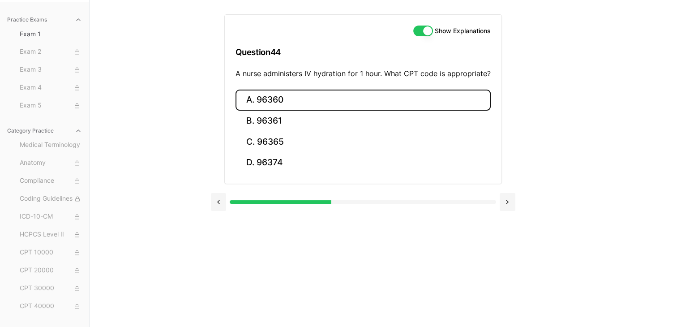
click at [273, 101] on button "A. 96360" at bounding box center [362, 100] width 255 height 21
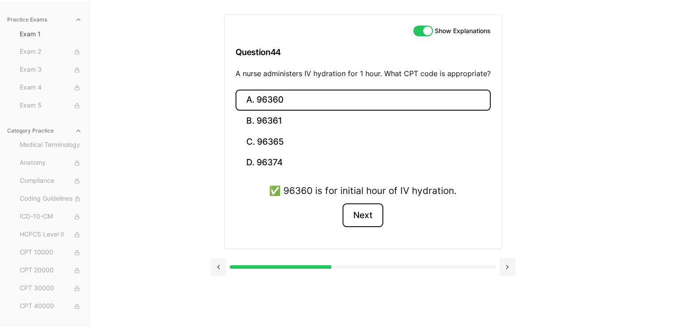
click at [355, 220] on button "Next" at bounding box center [362, 215] width 41 height 24
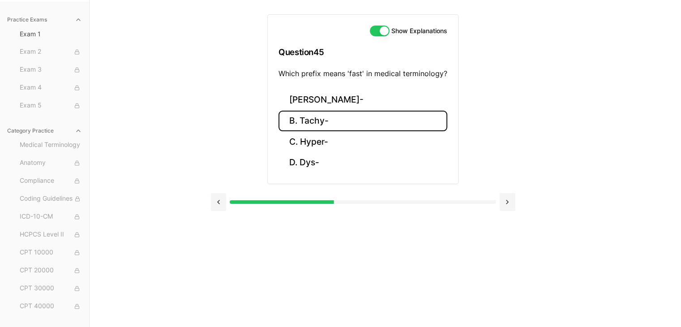
click at [321, 120] on button "B. Tachy-" at bounding box center [362, 121] width 169 height 21
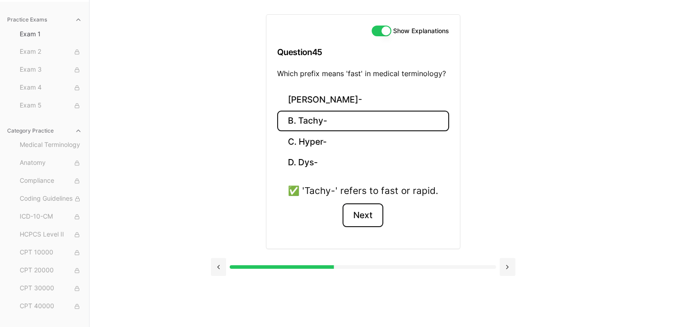
click at [368, 215] on button "Next" at bounding box center [362, 215] width 41 height 24
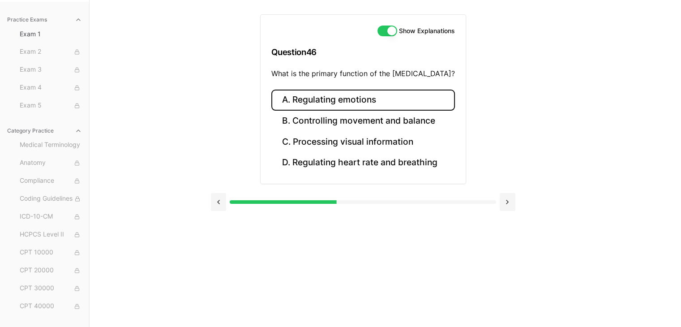
click at [299, 103] on button "A. Regulating emotions" at bounding box center [363, 100] width 184 height 21
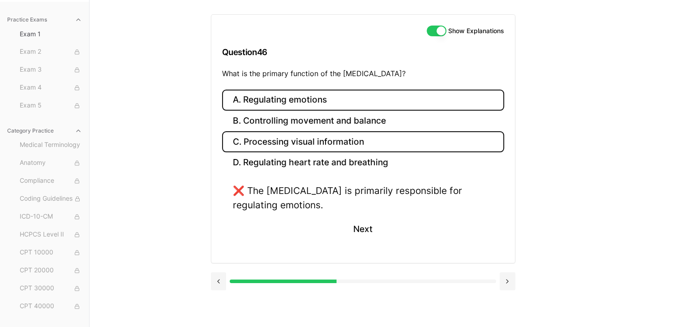
click at [297, 145] on button "C. Processing visual information" at bounding box center [363, 141] width 282 height 21
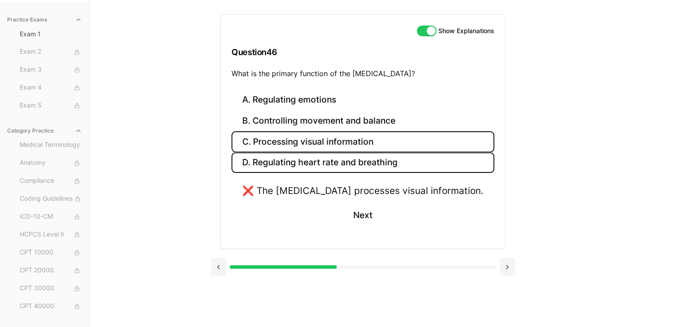
click at [299, 160] on button "D. Regulating heart rate and breathing" at bounding box center [362, 162] width 263 height 21
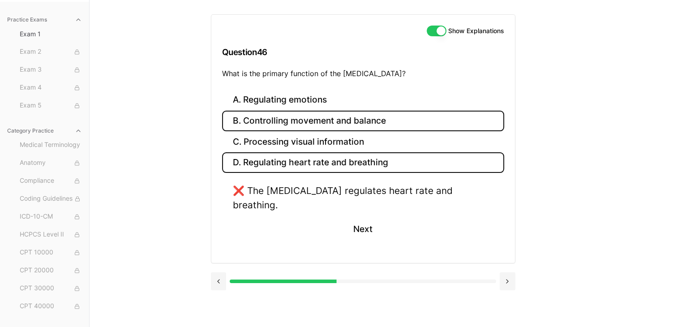
click at [304, 122] on button "B. Controlling movement and balance" at bounding box center [363, 121] width 282 height 21
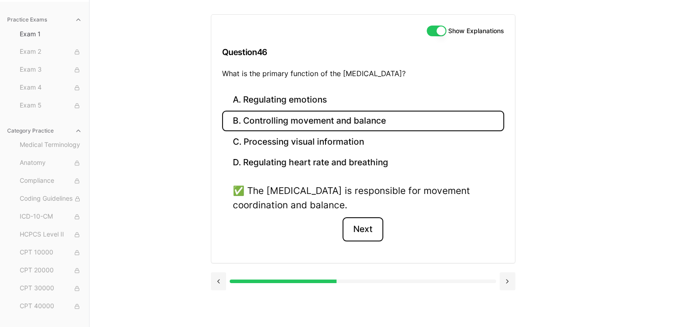
click at [357, 227] on button "Next" at bounding box center [362, 229] width 41 height 24
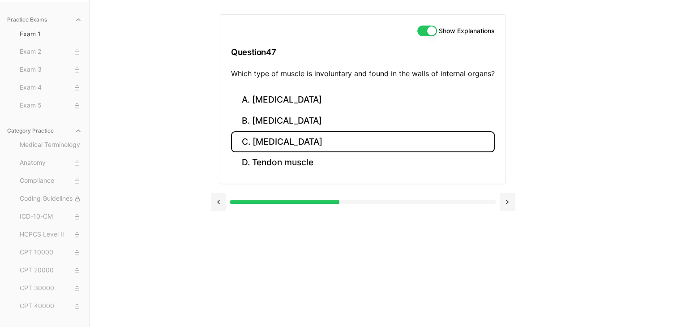
click at [254, 137] on button "C. [MEDICAL_DATA]" at bounding box center [363, 141] width 264 height 21
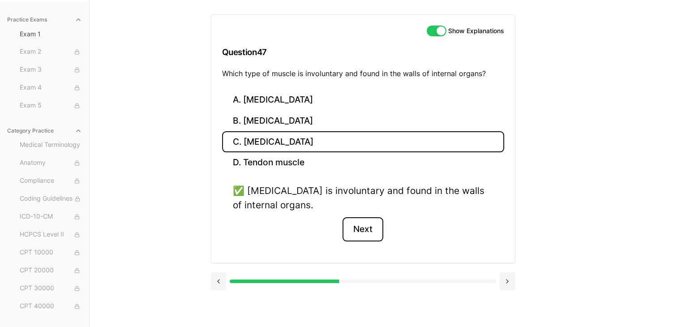
click at [366, 225] on button "Next" at bounding box center [362, 229] width 41 height 24
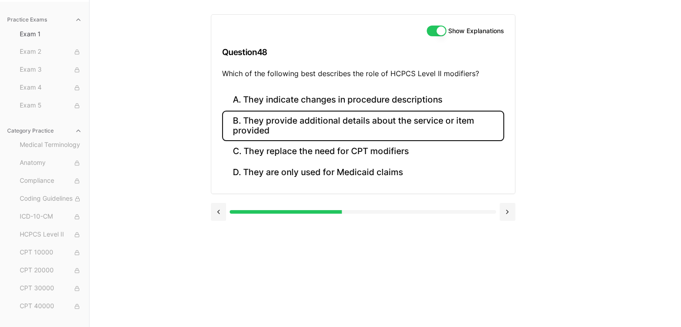
click at [361, 122] on button "B. They provide additional details about the service or item provided" at bounding box center [363, 126] width 282 height 30
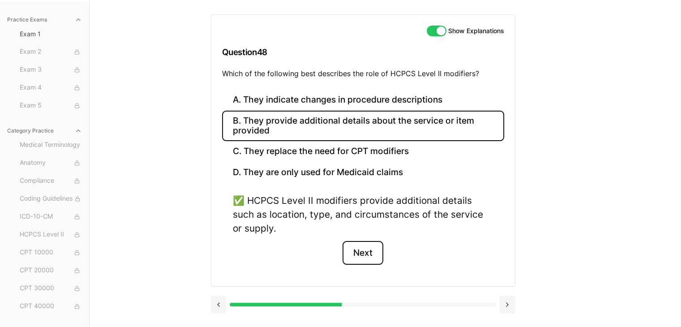
click at [366, 260] on button "Next" at bounding box center [362, 253] width 41 height 24
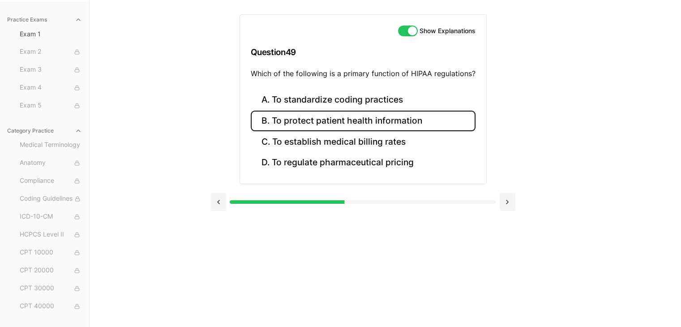
click at [305, 114] on button "B. To protect patient health information" at bounding box center [363, 121] width 225 height 21
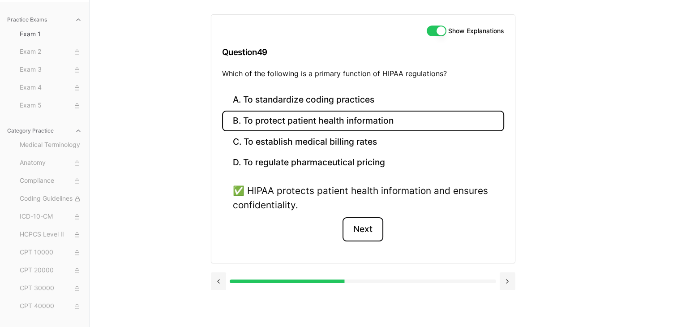
click at [371, 228] on button "Next" at bounding box center [362, 229] width 41 height 24
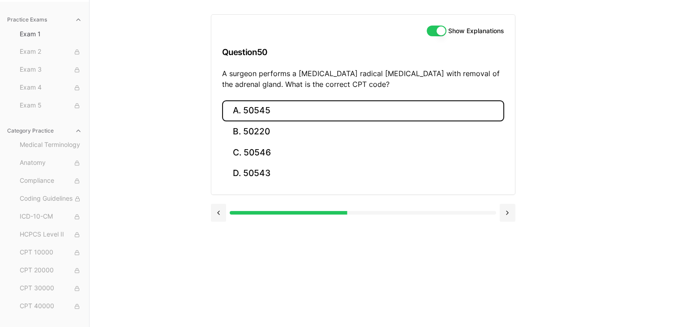
click at [261, 108] on button "A. 50545" at bounding box center [363, 110] width 282 height 21
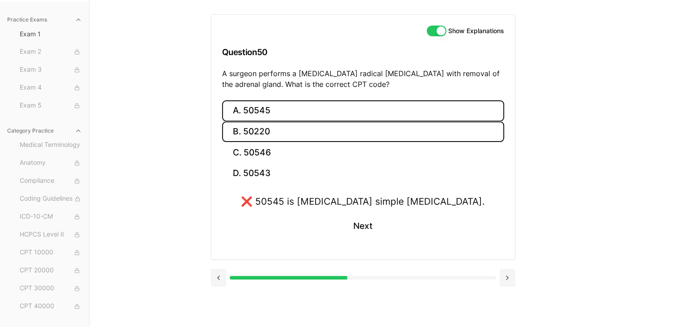
click at [263, 129] on button "B. 50220" at bounding box center [363, 131] width 282 height 21
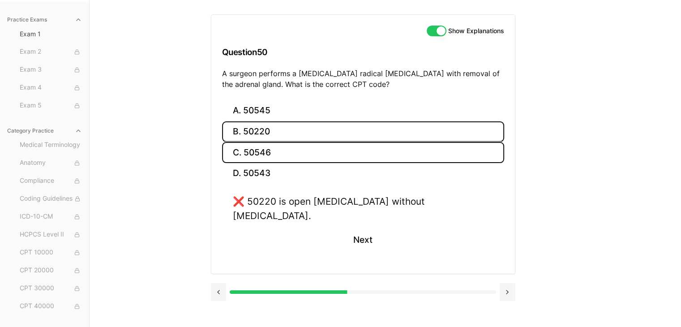
click at [265, 142] on button "C. 50546" at bounding box center [363, 152] width 282 height 21
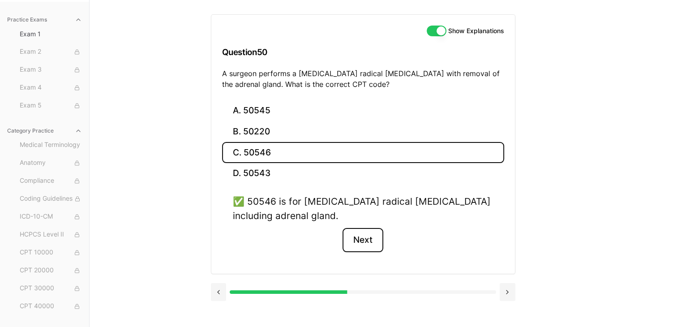
click at [365, 235] on button "Next" at bounding box center [362, 240] width 41 height 24
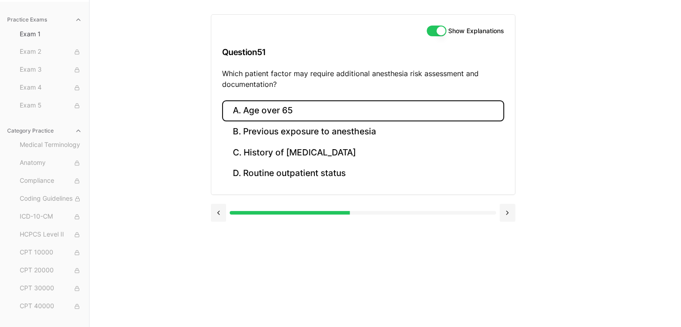
click at [286, 106] on button "A. Age over 65" at bounding box center [363, 110] width 282 height 21
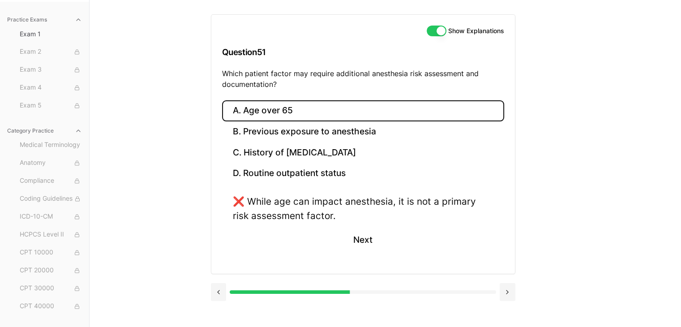
click at [286, 106] on button "A. Age over 65" at bounding box center [363, 110] width 282 height 21
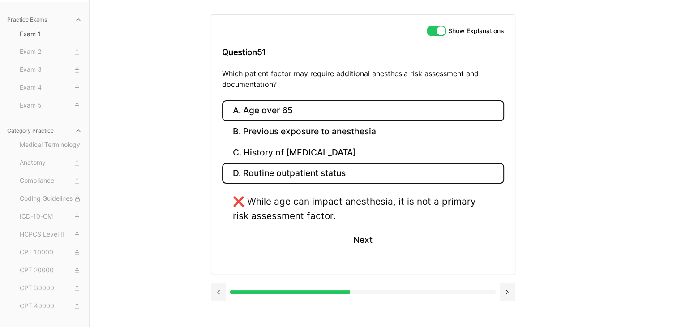
click at [295, 174] on button "D. Routine outpatient status" at bounding box center [363, 173] width 282 height 21
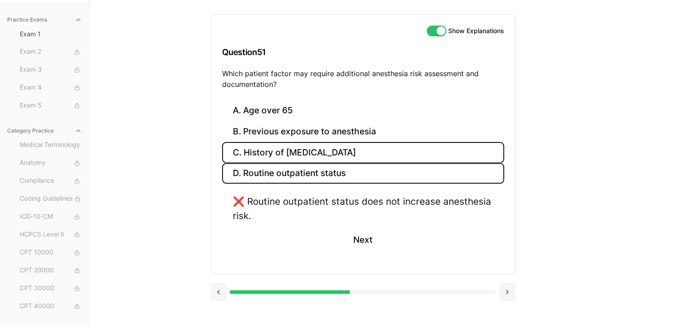
click at [301, 153] on button "C. History of [MEDICAL_DATA]" at bounding box center [363, 152] width 282 height 21
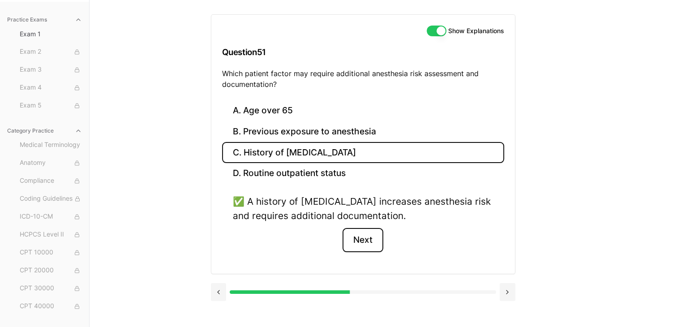
click at [376, 237] on button "Next" at bounding box center [362, 240] width 41 height 24
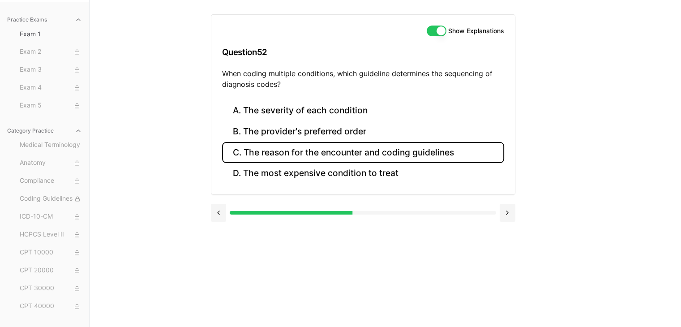
click at [381, 148] on button "C. The reason for the encounter and coding guidelines" at bounding box center [363, 152] width 282 height 21
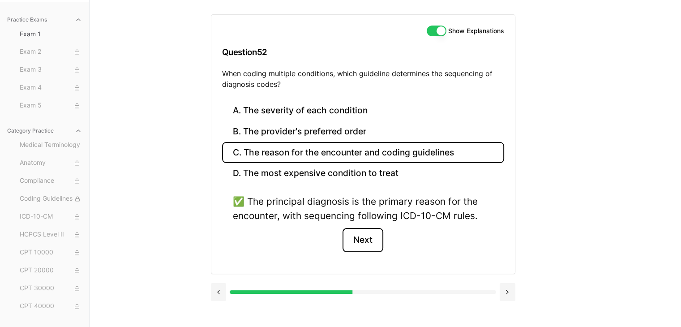
click at [365, 239] on button "Next" at bounding box center [362, 240] width 41 height 24
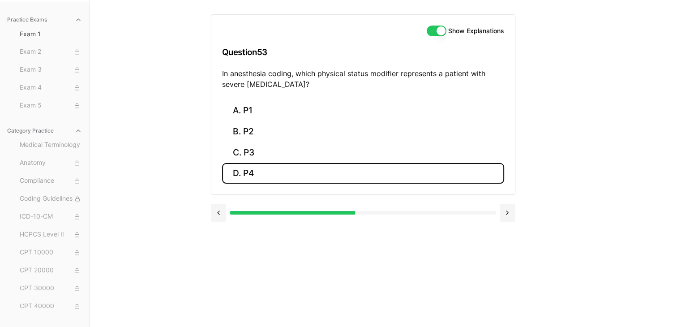
click at [260, 175] on button "D. P4" at bounding box center [363, 173] width 282 height 21
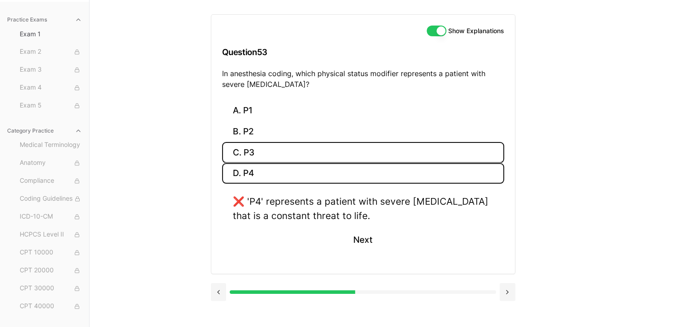
click at [264, 155] on button "C. P3" at bounding box center [363, 152] width 282 height 21
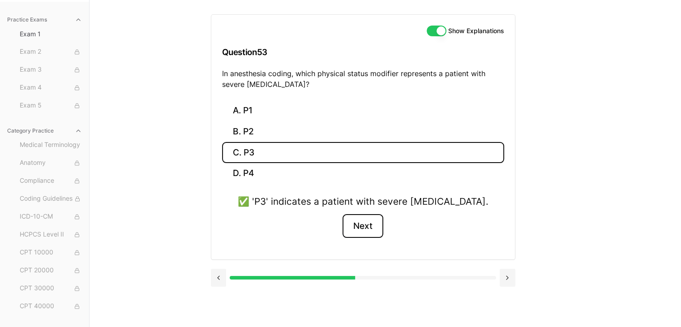
click at [364, 221] on button "Next" at bounding box center [362, 226] width 41 height 24
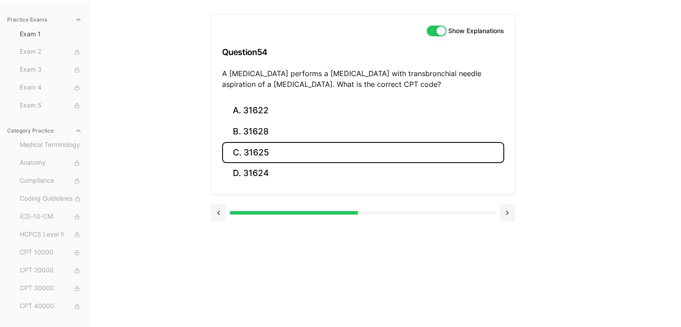
click at [341, 159] on button "C. 31625" at bounding box center [363, 152] width 282 height 21
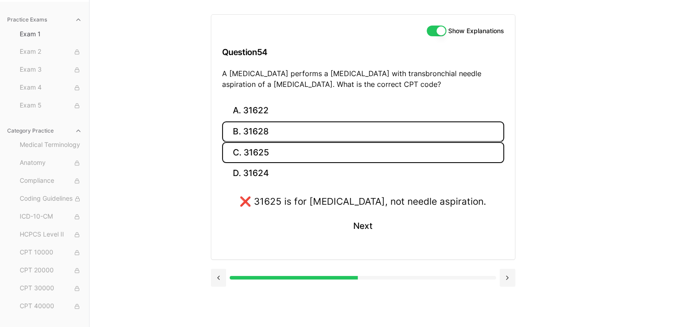
click at [333, 134] on button "B. 31628" at bounding box center [363, 131] width 282 height 21
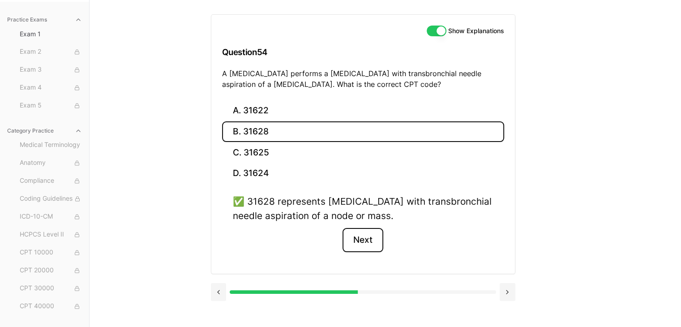
click at [369, 238] on button "Next" at bounding box center [362, 240] width 41 height 24
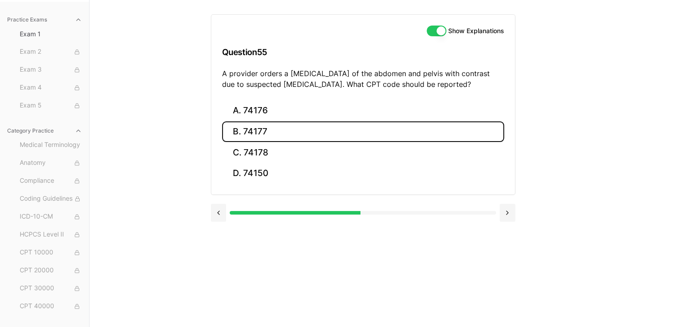
click at [244, 125] on button "B. 74177" at bounding box center [363, 131] width 282 height 21
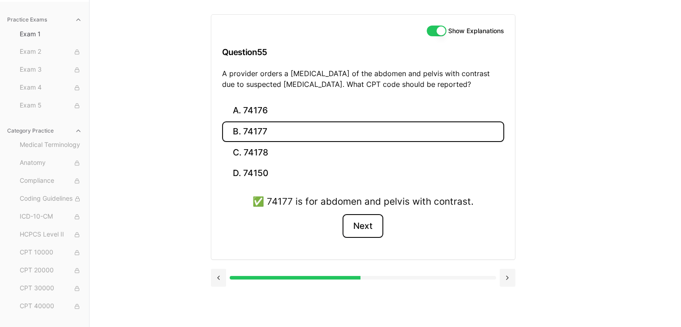
click at [369, 225] on button "Next" at bounding box center [362, 226] width 41 height 24
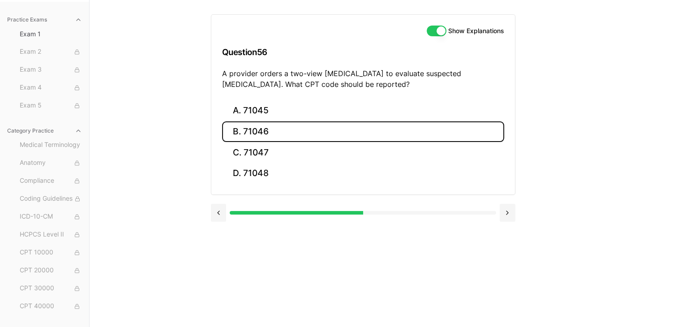
click at [251, 131] on button "B. 71046" at bounding box center [363, 131] width 282 height 21
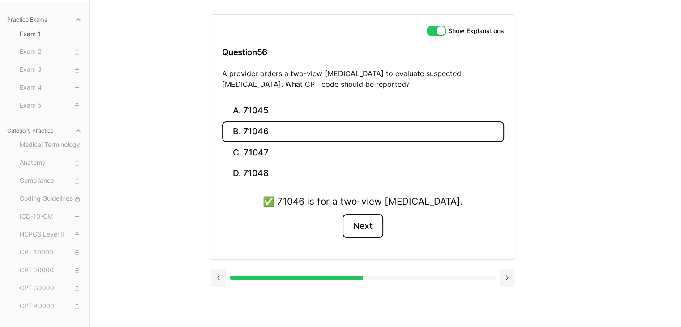
click at [355, 225] on button "Next" at bounding box center [362, 226] width 41 height 24
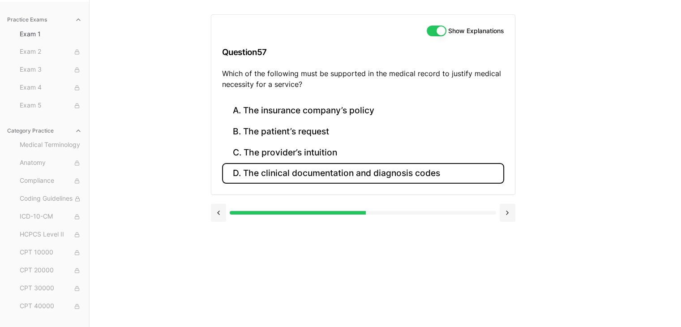
click at [380, 176] on button "D. The clinical documentation and diagnosis codes" at bounding box center [363, 173] width 282 height 21
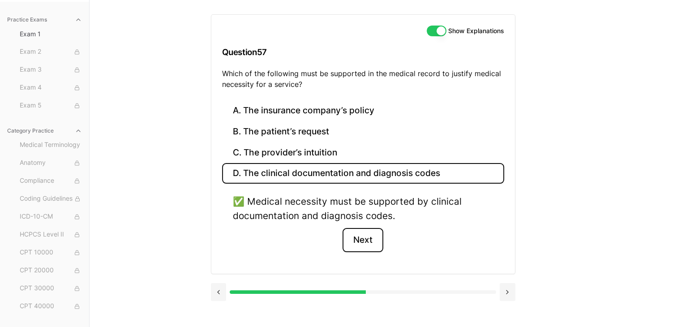
click at [378, 238] on button "Next" at bounding box center [362, 240] width 41 height 24
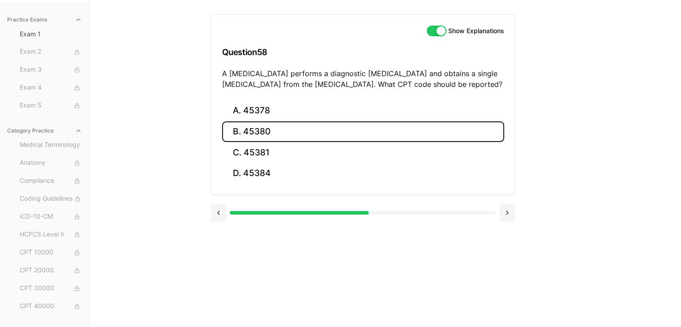
click at [410, 137] on button "B. 45380" at bounding box center [363, 131] width 282 height 21
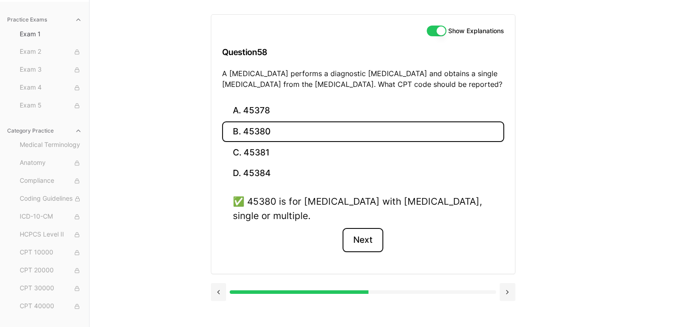
click at [363, 242] on button "Next" at bounding box center [362, 240] width 41 height 24
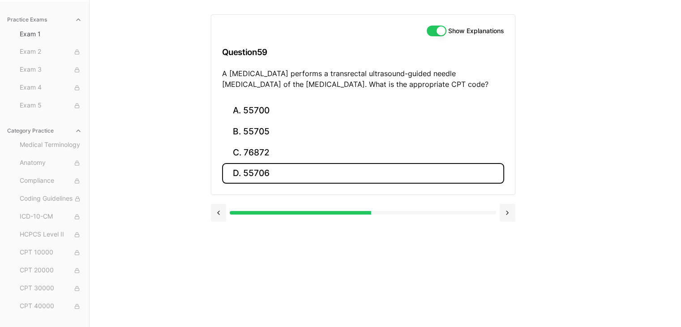
drag, startPoint x: 248, startPoint y: 176, endPoint x: 268, endPoint y: 180, distance: 20.5
click at [248, 176] on button "D. 55706" at bounding box center [363, 173] width 282 height 21
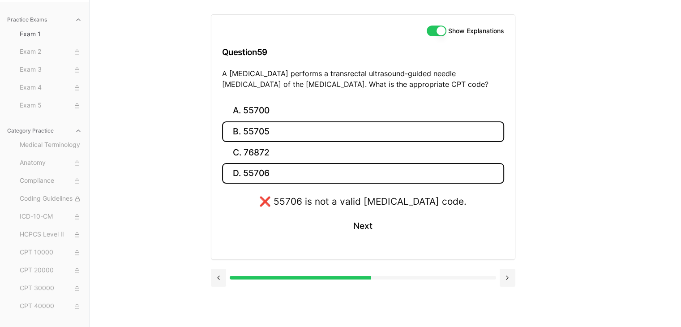
click at [363, 126] on button "B. 55705" at bounding box center [363, 131] width 282 height 21
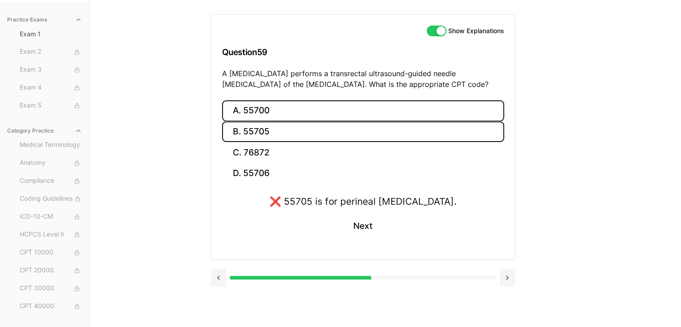
click at [367, 105] on button "A. 55700" at bounding box center [363, 110] width 282 height 21
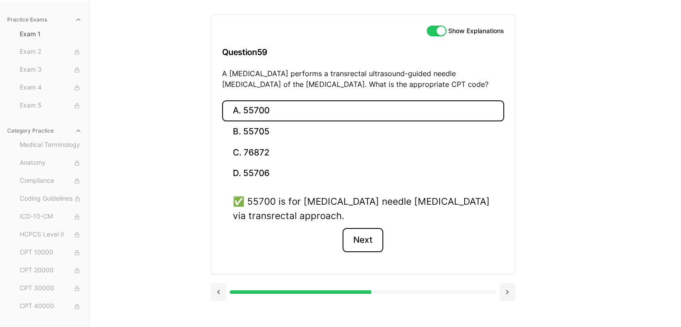
click at [365, 242] on button "Next" at bounding box center [362, 240] width 41 height 24
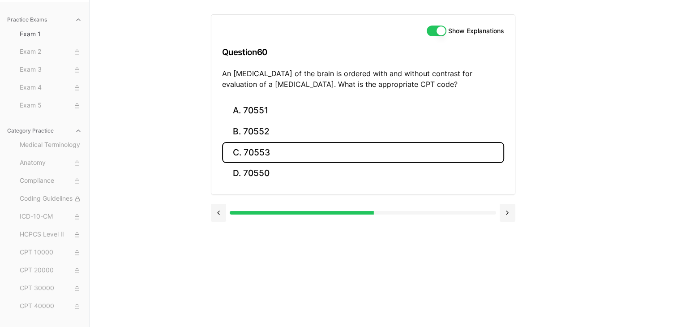
click at [404, 153] on button "C. 70553" at bounding box center [363, 152] width 282 height 21
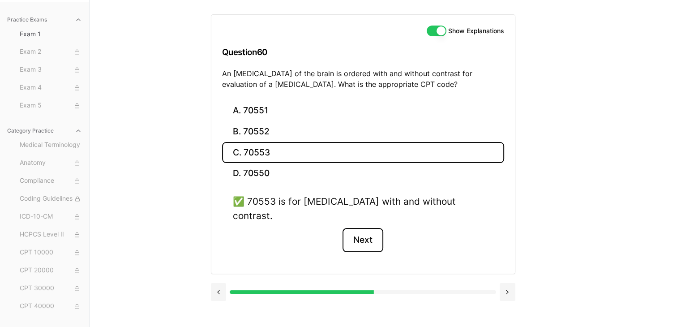
click at [356, 230] on button "Next" at bounding box center [362, 240] width 41 height 24
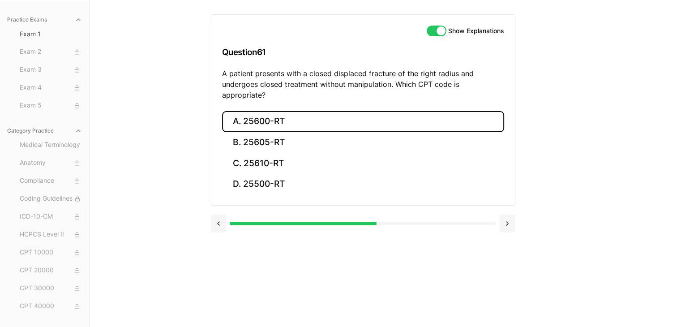
click at [321, 111] on button "A. 25600-RT" at bounding box center [363, 121] width 282 height 21
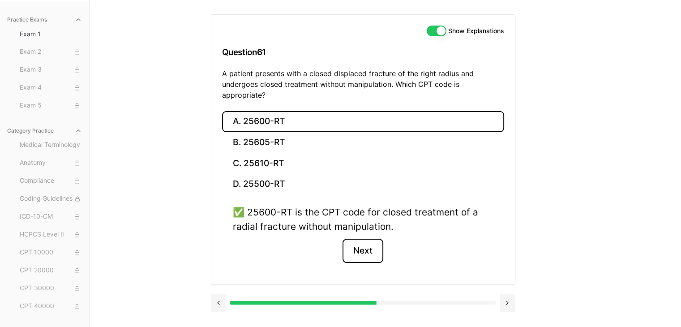
click at [372, 244] on button "Next" at bounding box center [362, 251] width 41 height 24
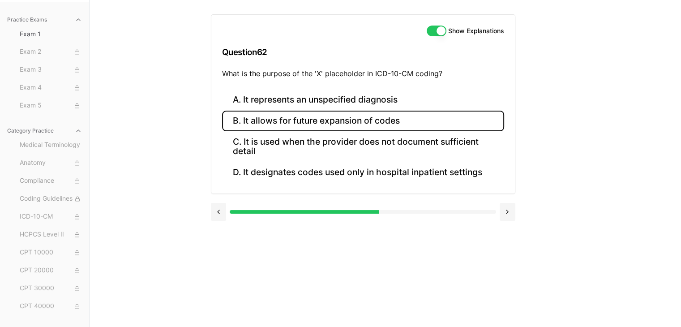
click at [280, 124] on button "B. It allows for future expansion of codes" at bounding box center [363, 121] width 282 height 21
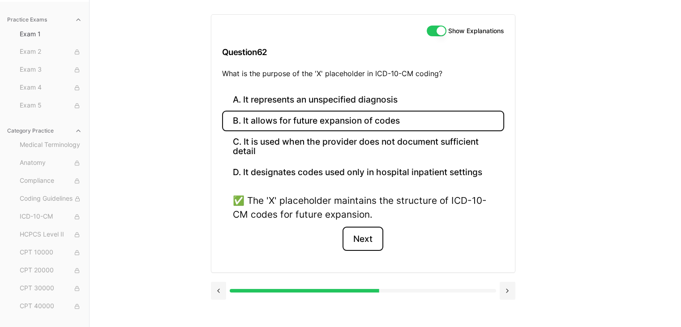
click at [372, 245] on button "Next" at bounding box center [362, 239] width 41 height 24
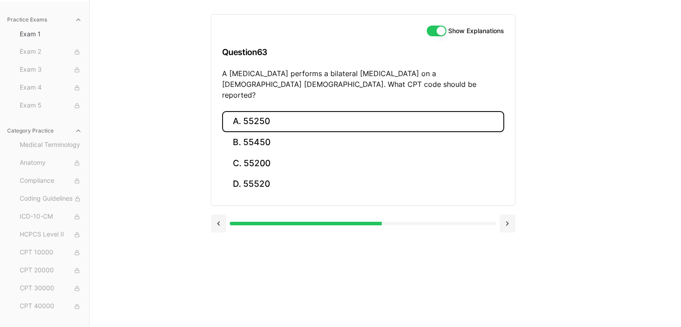
click at [304, 113] on button "A. 55250" at bounding box center [363, 121] width 282 height 21
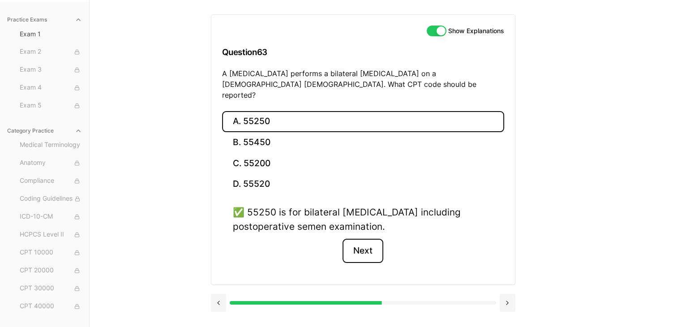
click at [367, 242] on button "Next" at bounding box center [362, 251] width 41 height 24
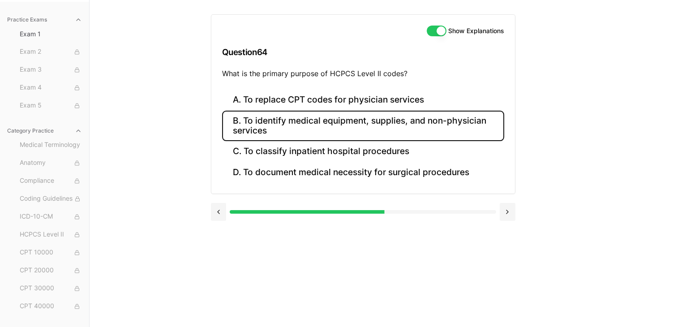
click at [378, 128] on button "B. To identify medical equipment, supplies, and non-physician services" at bounding box center [363, 126] width 282 height 30
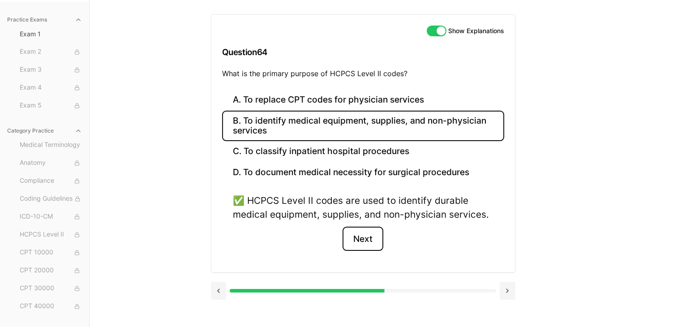
click at [363, 240] on button "Next" at bounding box center [362, 239] width 41 height 24
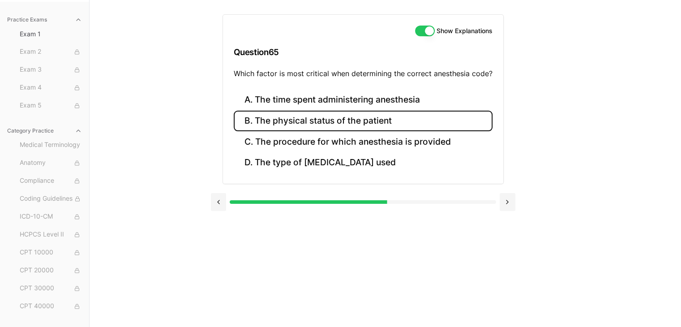
click at [363, 127] on button "B. The physical status of the patient" at bounding box center [363, 121] width 259 height 21
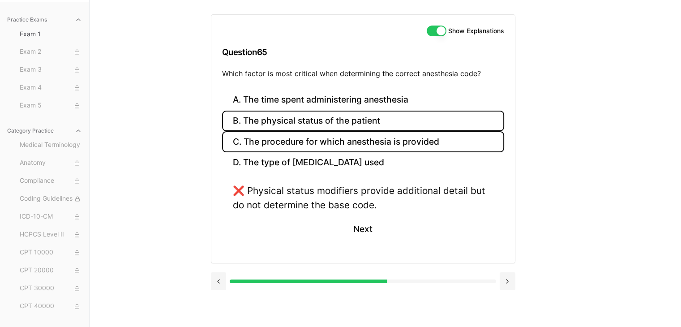
click at [371, 144] on button "C. The procedure for which anesthesia is provided" at bounding box center [363, 141] width 282 height 21
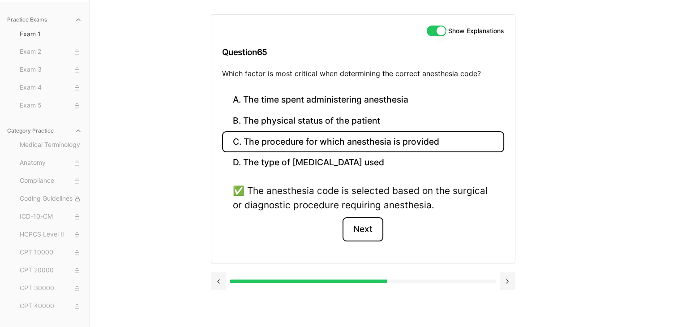
click at [359, 229] on button "Next" at bounding box center [362, 229] width 41 height 24
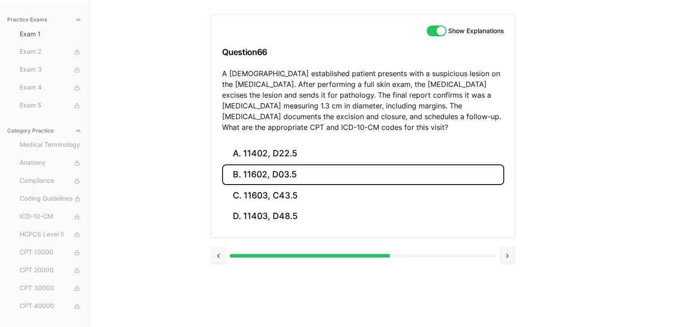
click at [239, 174] on button "B. 11602, D03.5" at bounding box center [363, 174] width 282 height 21
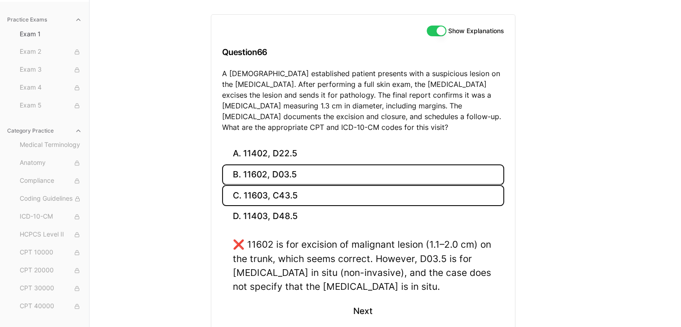
click at [472, 192] on button "C. 11603, C43.5" at bounding box center [363, 195] width 282 height 21
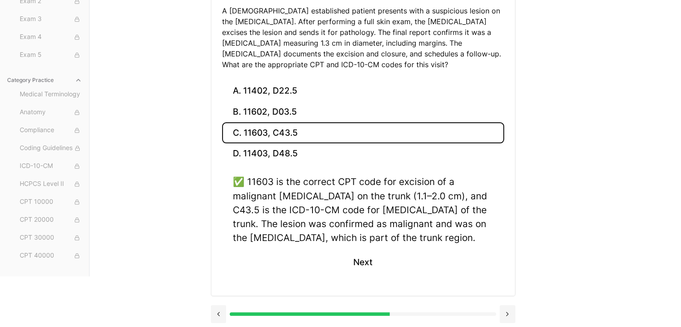
scroll to position [147, 0]
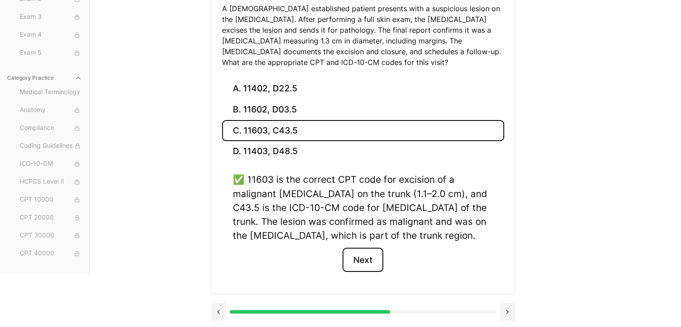
click at [363, 265] on button "Next" at bounding box center [362, 260] width 41 height 24
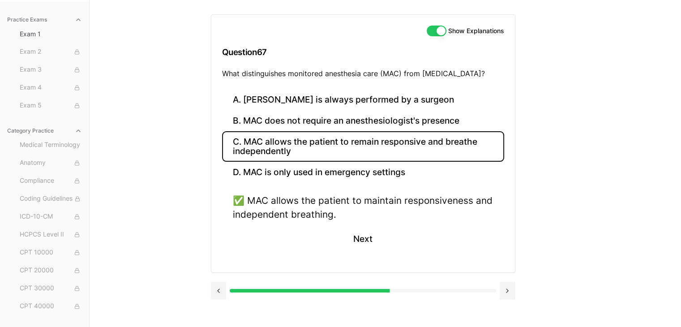
scroll to position [82, 0]
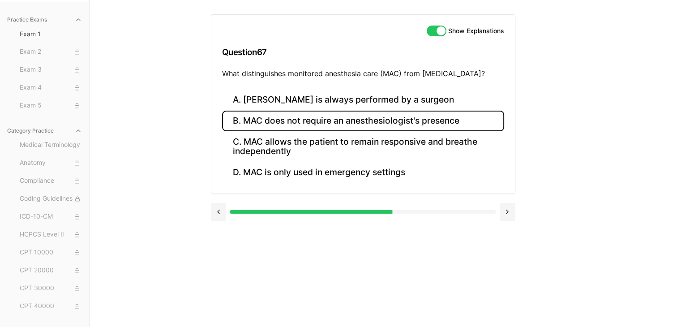
click at [448, 120] on button "B. MAC does not require an anesthesiologist's presence" at bounding box center [363, 121] width 282 height 21
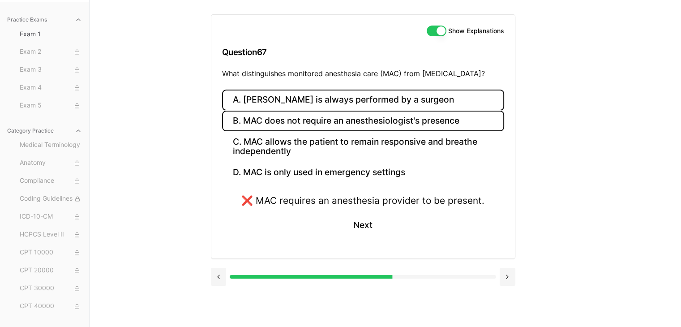
click at [446, 97] on button "A. [PERSON_NAME] is always performed by a surgeon" at bounding box center [363, 100] width 282 height 21
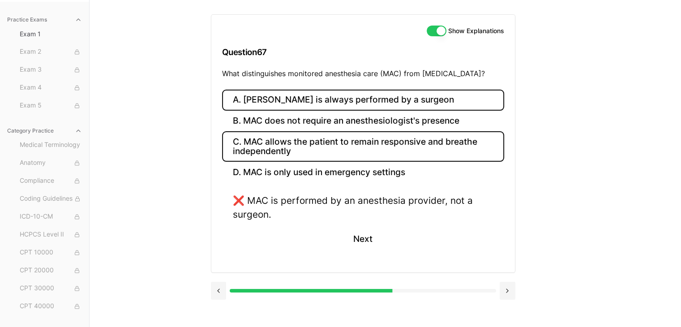
click at [455, 134] on button "C. MAC allows the patient to remain responsive and breathe independently" at bounding box center [363, 146] width 282 height 30
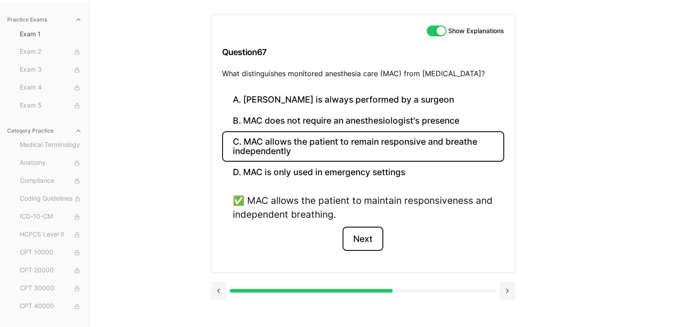
click at [363, 234] on button "Next" at bounding box center [362, 239] width 41 height 24
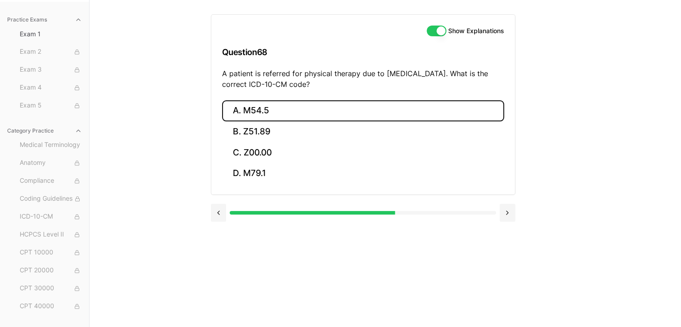
click at [285, 110] on button "A. M54.5" at bounding box center [363, 110] width 282 height 21
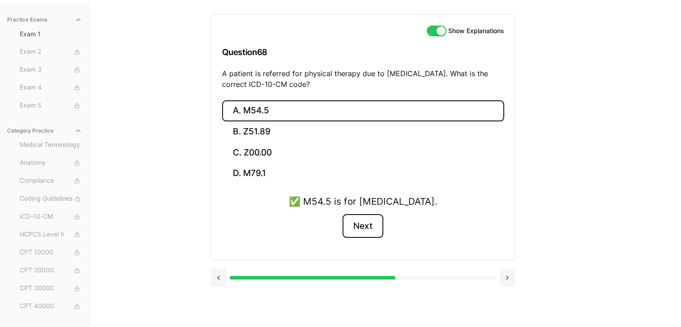
click at [366, 225] on button "Next" at bounding box center [362, 226] width 41 height 24
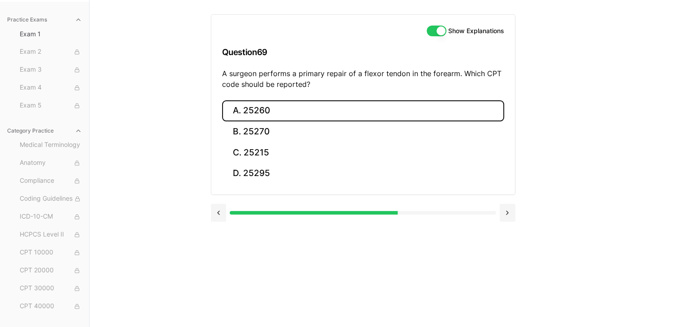
click at [314, 109] on button "A. 25260" at bounding box center [363, 110] width 282 height 21
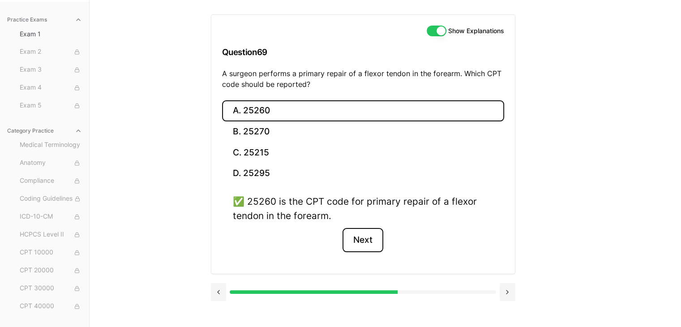
click at [378, 238] on button "Next" at bounding box center [362, 240] width 41 height 24
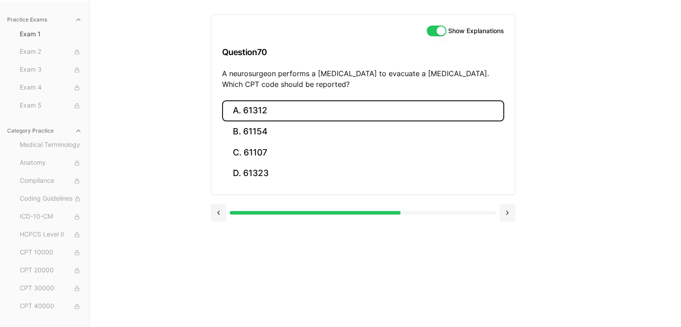
click at [294, 114] on button "A. 61312" at bounding box center [363, 110] width 282 height 21
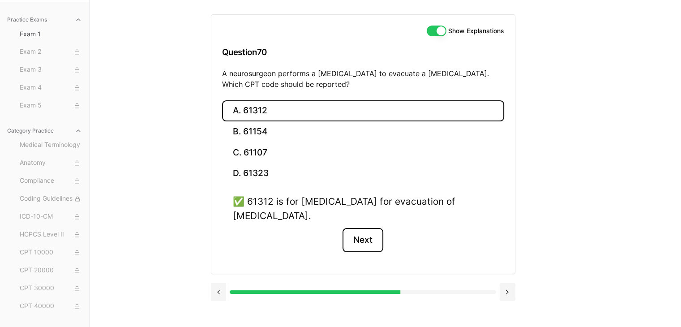
click at [363, 238] on button "Next" at bounding box center [362, 240] width 41 height 24
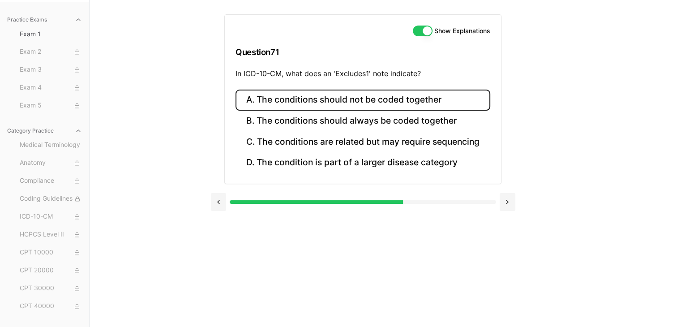
click at [359, 100] on button "A. The conditions should not be coded together" at bounding box center [362, 100] width 255 height 21
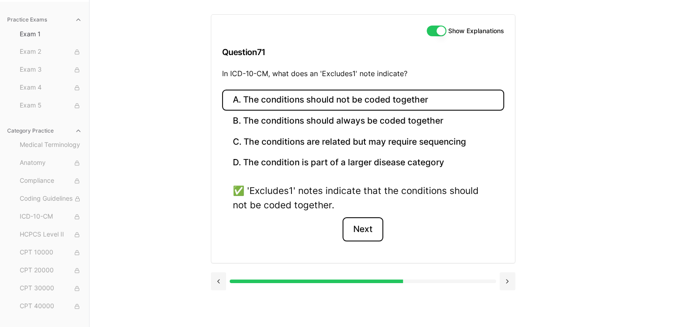
click at [369, 231] on button "Next" at bounding box center [362, 229] width 41 height 24
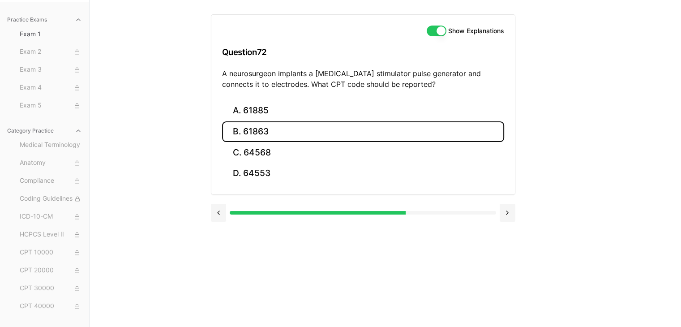
click at [325, 134] on button "B. 61863" at bounding box center [363, 131] width 282 height 21
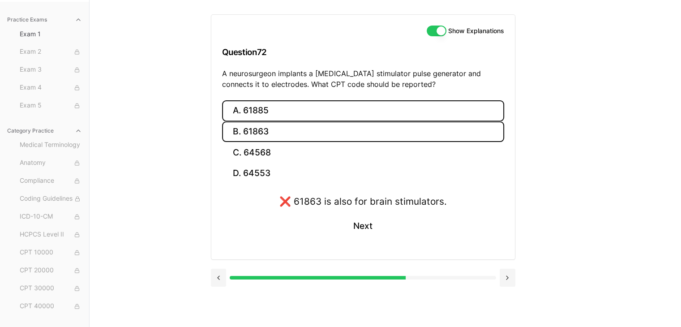
click at [338, 111] on button "A. 61885" at bounding box center [363, 110] width 282 height 21
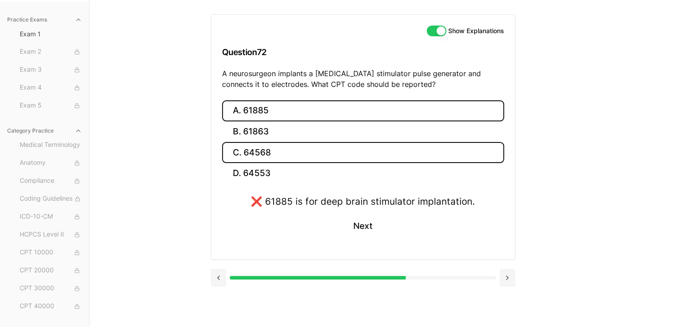
click at [326, 147] on button "C. 64568" at bounding box center [363, 152] width 282 height 21
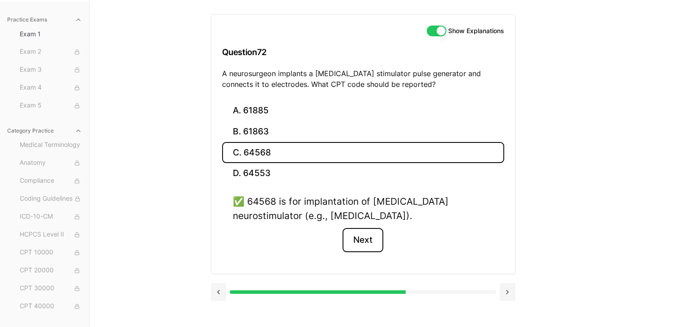
click at [360, 240] on button "Next" at bounding box center [362, 240] width 41 height 24
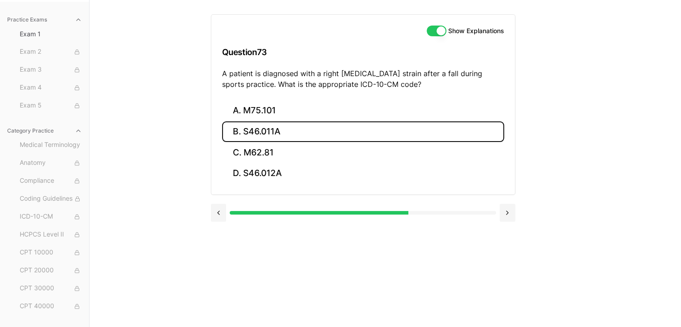
click at [288, 133] on button "B. S46.011A" at bounding box center [363, 131] width 282 height 21
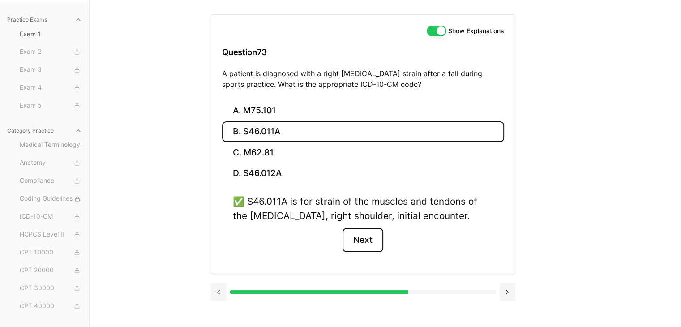
click at [365, 237] on button "Next" at bounding box center [362, 240] width 41 height 24
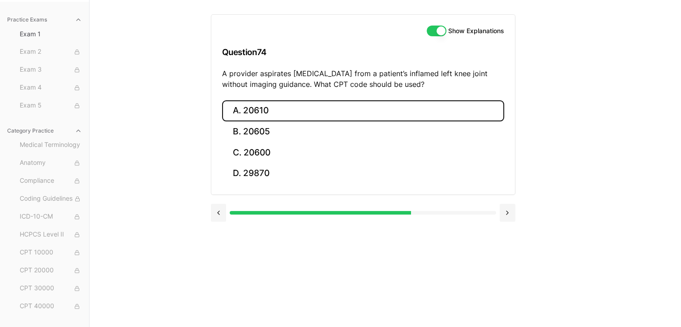
click at [263, 107] on button "A. 20610" at bounding box center [363, 110] width 282 height 21
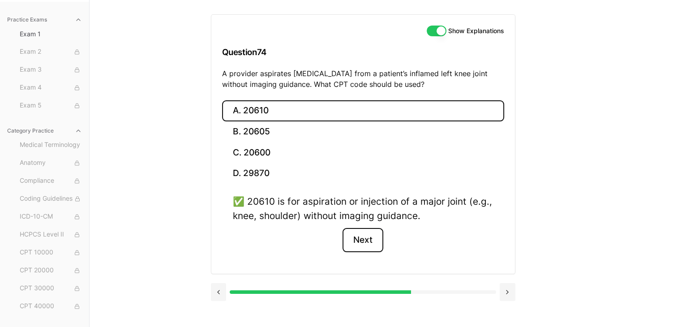
click at [360, 239] on button "Next" at bounding box center [362, 240] width 41 height 24
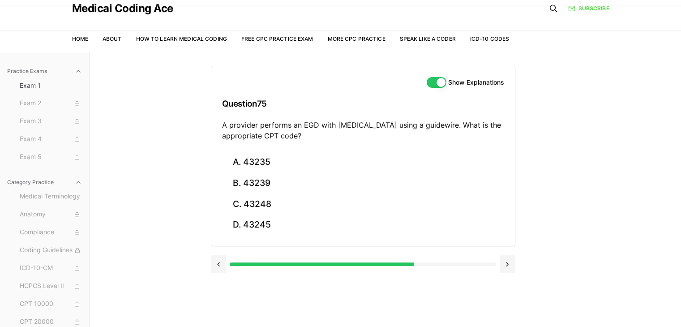
scroll to position [45, 0]
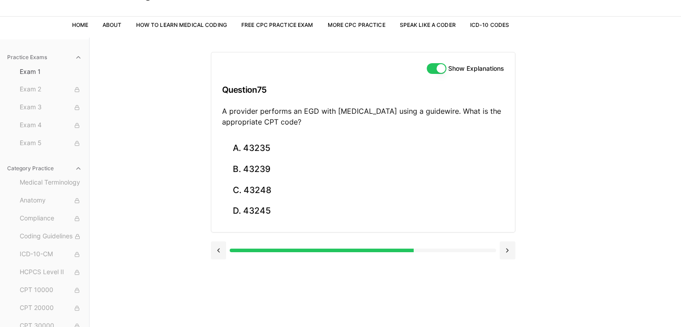
drag, startPoint x: 430, startPoint y: 70, endPoint x: 448, endPoint y: 83, distance: 22.4
click at [431, 69] on button "Show Explanations" at bounding box center [437, 68] width 20 height 11
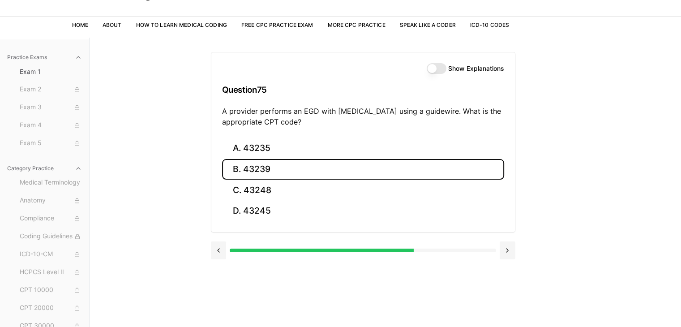
click at [258, 165] on button "B. 43239" at bounding box center [363, 169] width 282 height 21
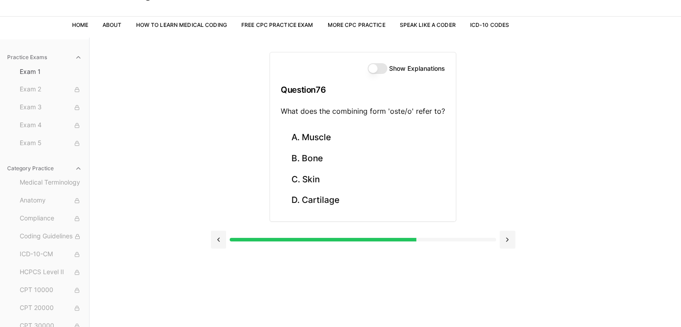
click at [378, 70] on button "Show Explanations" at bounding box center [378, 68] width 20 height 11
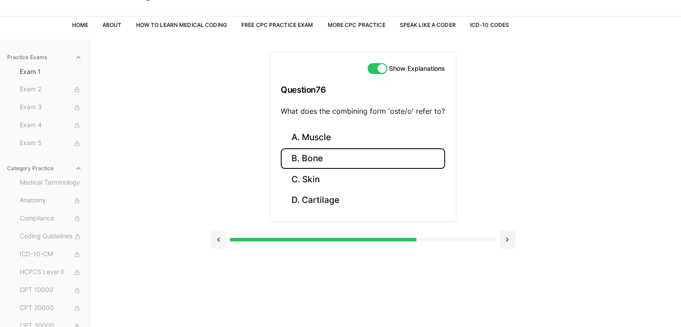
click at [342, 157] on button "B. Bone" at bounding box center [363, 158] width 164 height 21
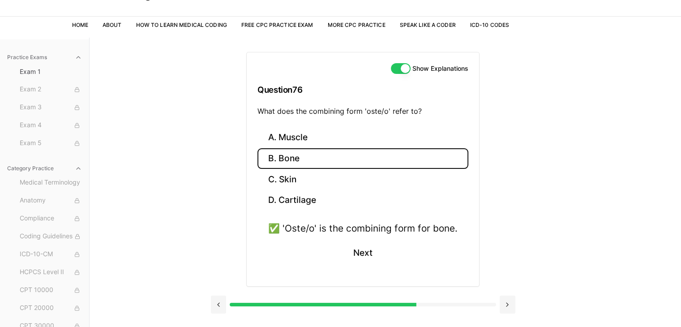
click at [403, 59] on div "Show Explanations Question 76 What does the combining form 'oste/o' refer to?" at bounding box center [363, 89] width 232 height 75
click at [401, 66] on button "Show Explanations" at bounding box center [401, 68] width 20 height 11
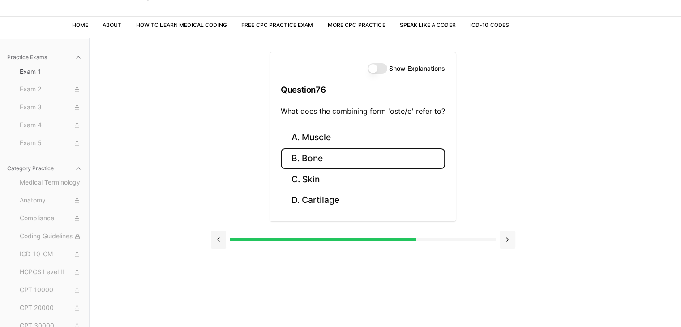
click at [501, 236] on button at bounding box center [508, 240] width 16 height 18
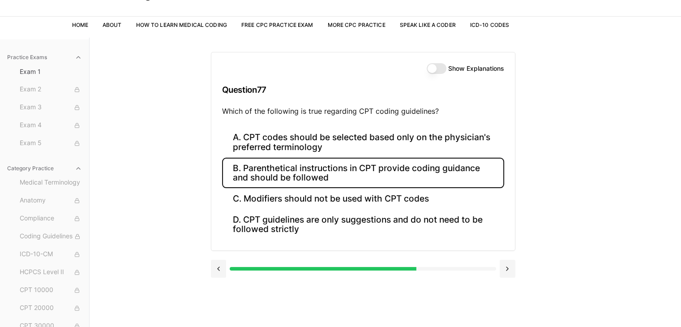
click at [306, 177] on button "B. Parenthetical instructions in CPT provide coding guidance and should be foll…" at bounding box center [363, 173] width 282 height 30
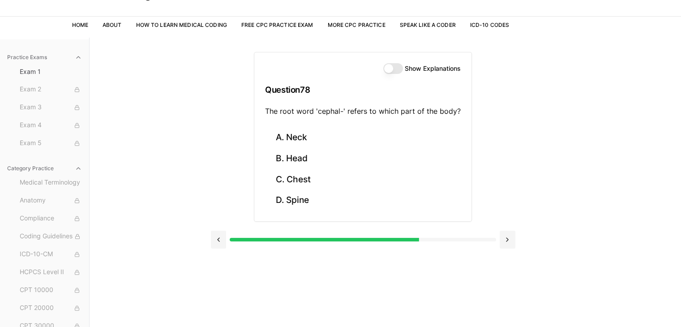
click at [390, 72] on button "Show Explanations" at bounding box center [393, 68] width 20 height 11
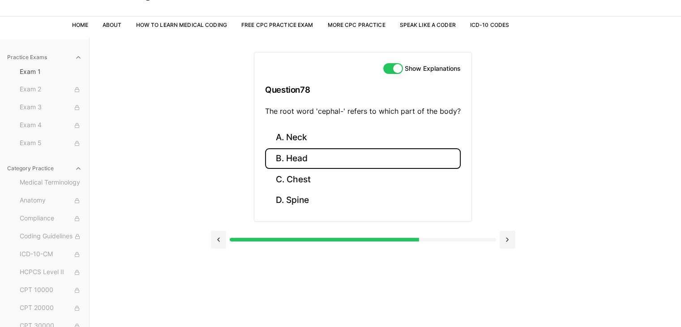
click at [330, 160] on button "B. Head" at bounding box center [363, 158] width 196 height 21
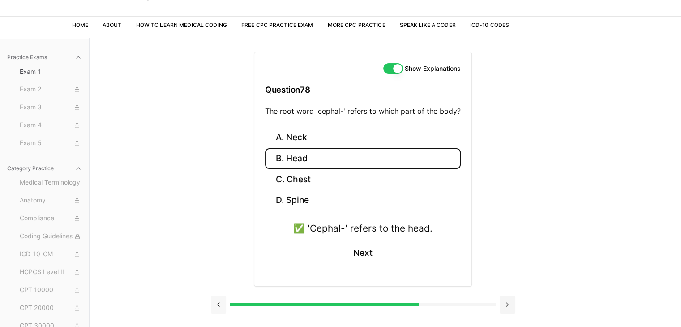
click at [214, 306] on button at bounding box center [219, 304] width 16 height 18
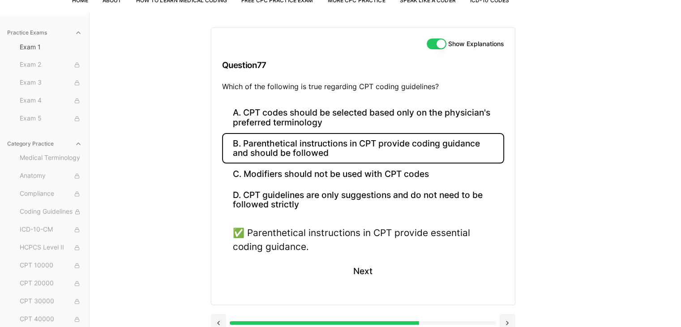
scroll to position [82, 0]
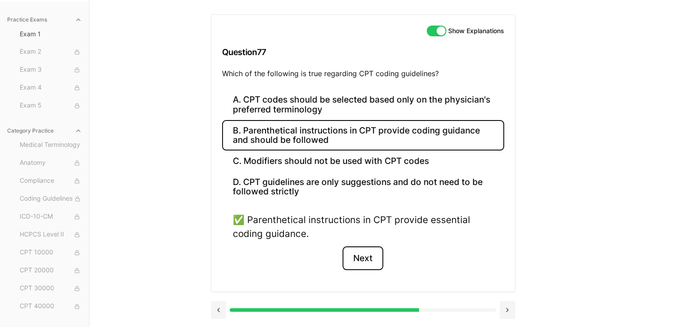
click at [374, 262] on button "Next" at bounding box center [362, 258] width 41 height 24
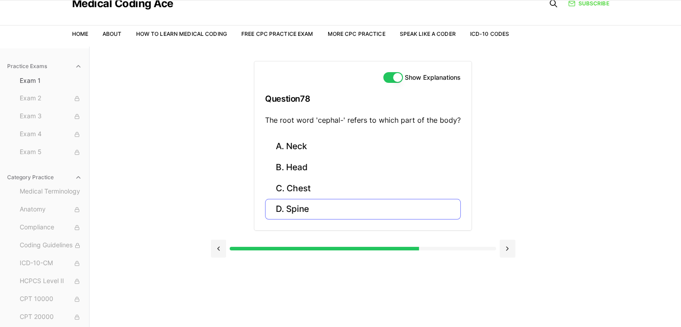
scroll to position [0, 0]
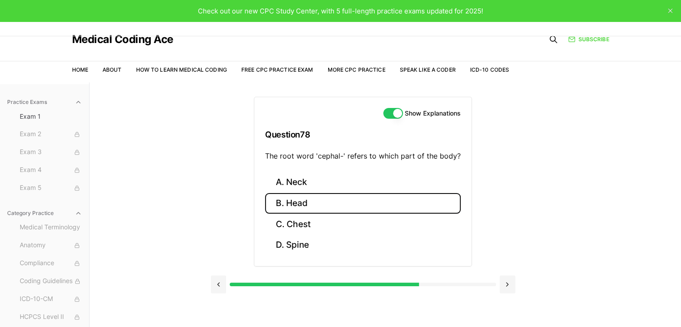
click at [305, 205] on button "B. Head" at bounding box center [363, 203] width 196 height 21
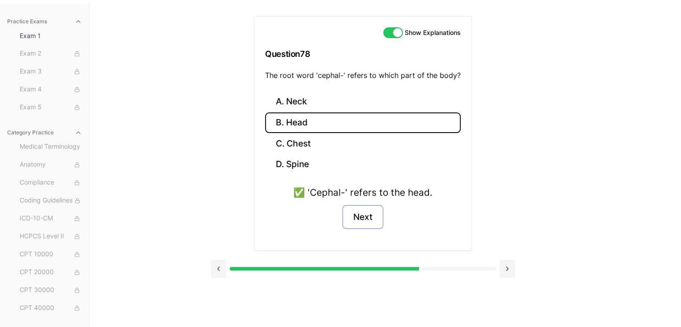
scroll to position [82, 0]
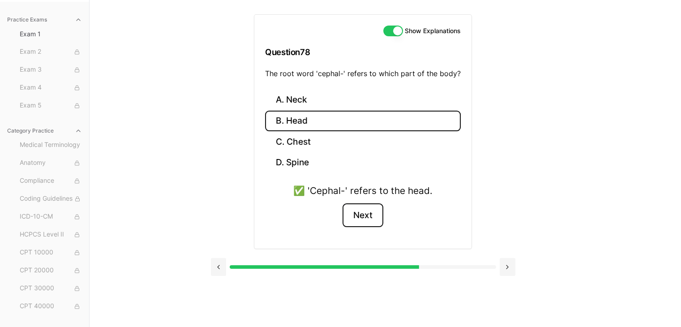
click at [369, 214] on button "Next" at bounding box center [362, 215] width 41 height 24
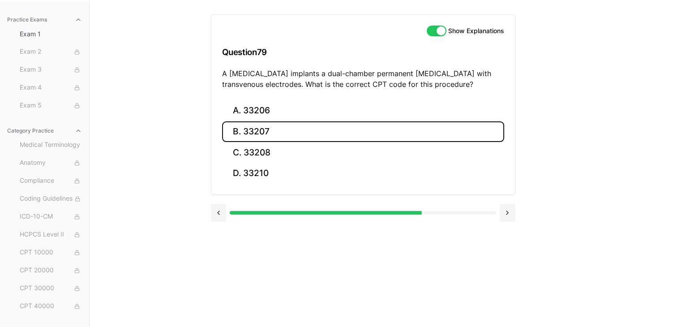
click at [401, 124] on button "B. 33207" at bounding box center [363, 131] width 282 height 21
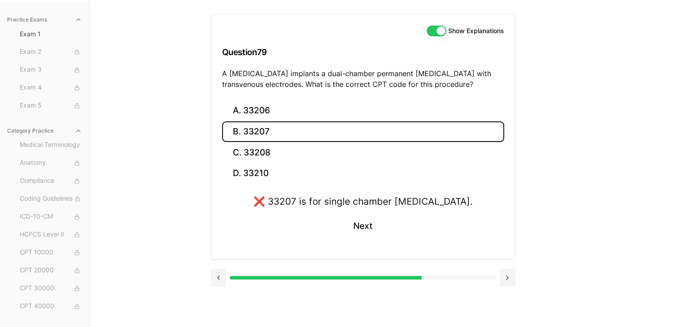
click at [386, 141] on button "B. 33207" at bounding box center [363, 131] width 282 height 21
click at [385, 152] on button "C. 33208" at bounding box center [363, 152] width 282 height 21
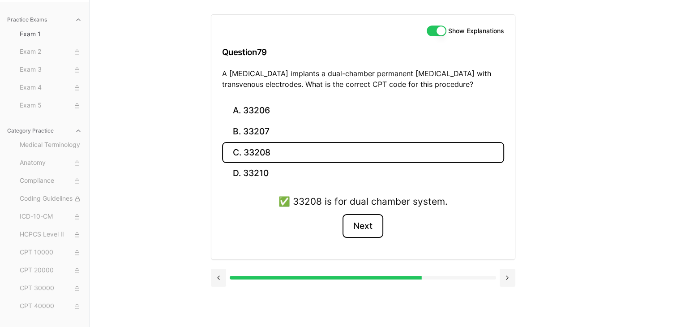
click at [374, 231] on button "Next" at bounding box center [362, 226] width 41 height 24
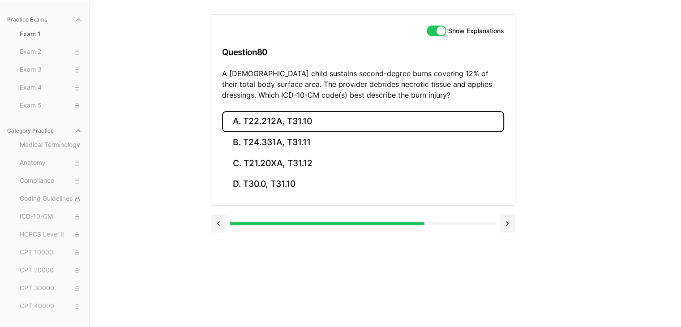
click at [351, 116] on button "A. T22.212A, T31.10" at bounding box center [363, 121] width 282 height 21
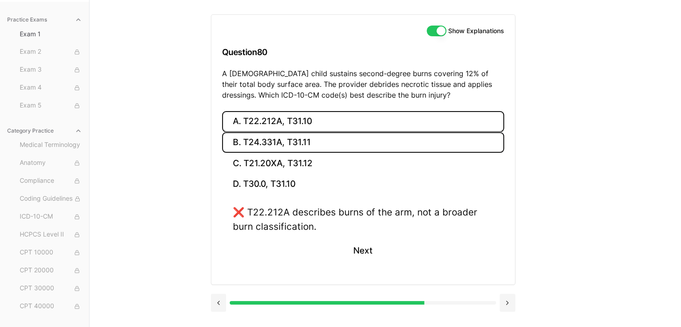
click at [351, 138] on button "B. T24.331A, T31.11" at bounding box center [363, 142] width 282 height 21
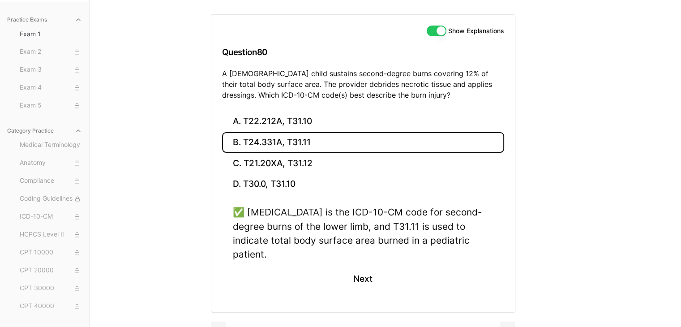
click at [341, 263] on div "✅ [MEDICAL_DATA] is the ICD-10-CM code for second-degree burns of the lower lim…" at bounding box center [363, 253] width 282 height 96
click at [363, 266] on button "Next" at bounding box center [362, 278] width 41 height 24
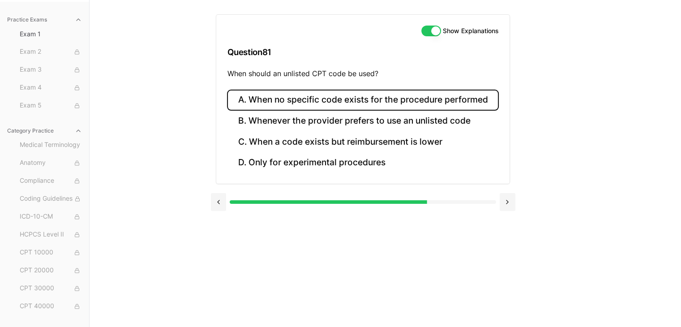
click at [354, 108] on button "A. When no specific code exists for the procedure performed" at bounding box center [362, 100] width 271 height 21
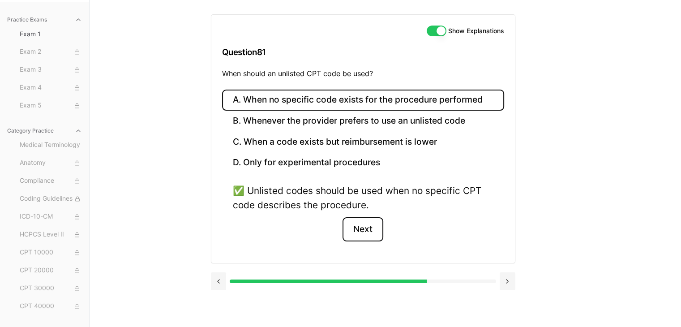
click at [367, 227] on button "Next" at bounding box center [362, 229] width 41 height 24
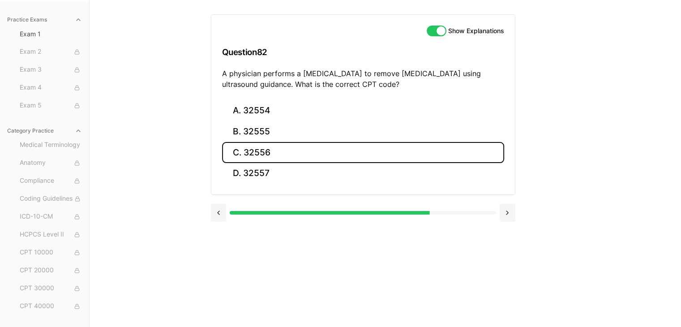
click at [253, 159] on button "C. 32556" at bounding box center [363, 152] width 282 height 21
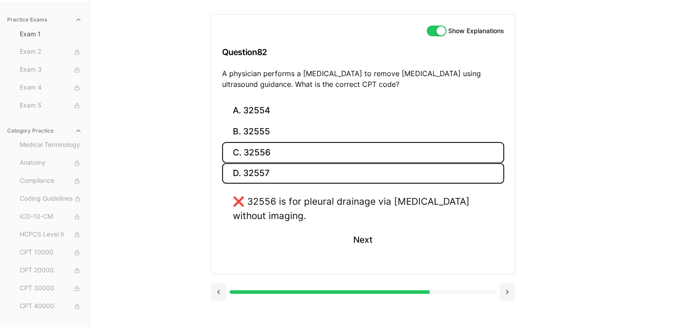
click at [260, 173] on button "D. 32557" at bounding box center [363, 173] width 282 height 21
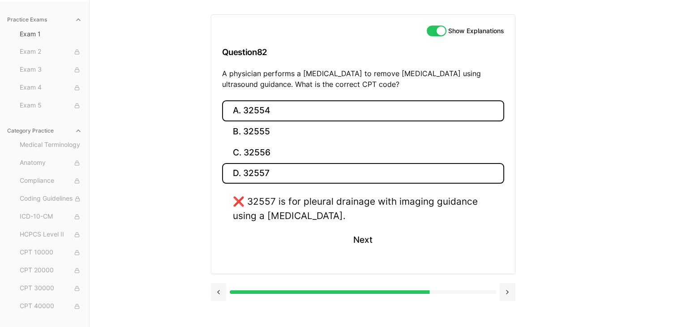
click at [270, 117] on button "A. 32554" at bounding box center [363, 110] width 282 height 21
